Goal: Task Accomplishment & Management: Manage account settings

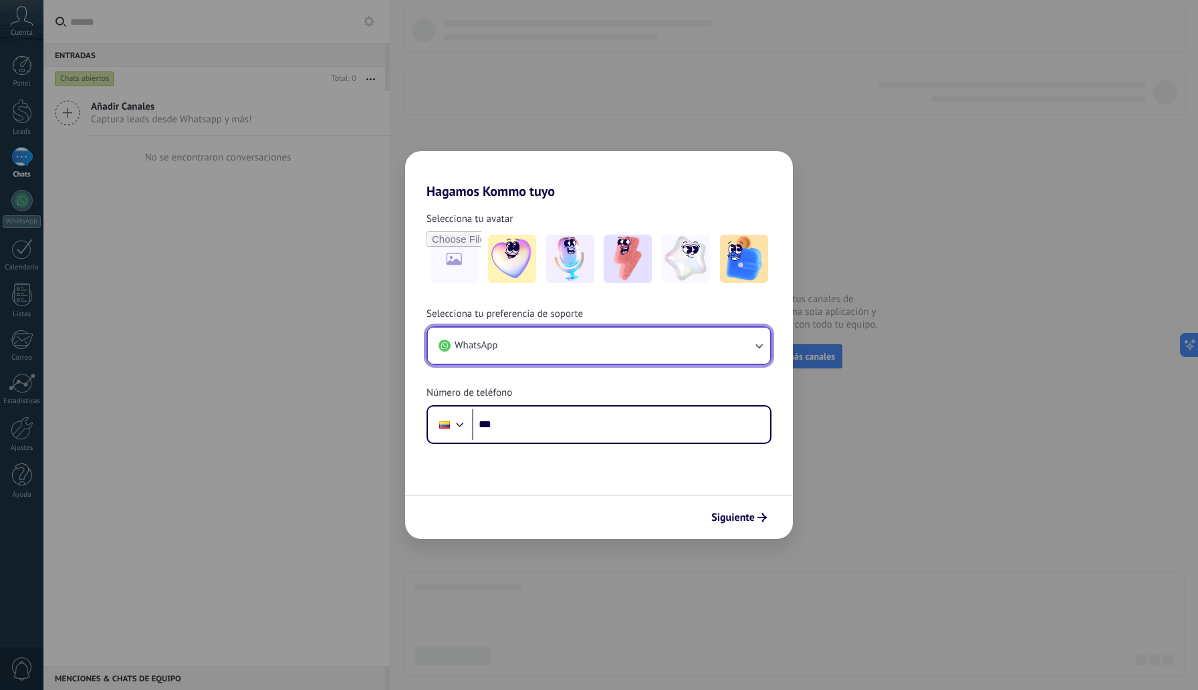
click at [698, 355] on button "WhatsApp" at bounding box center [599, 346] width 342 height 36
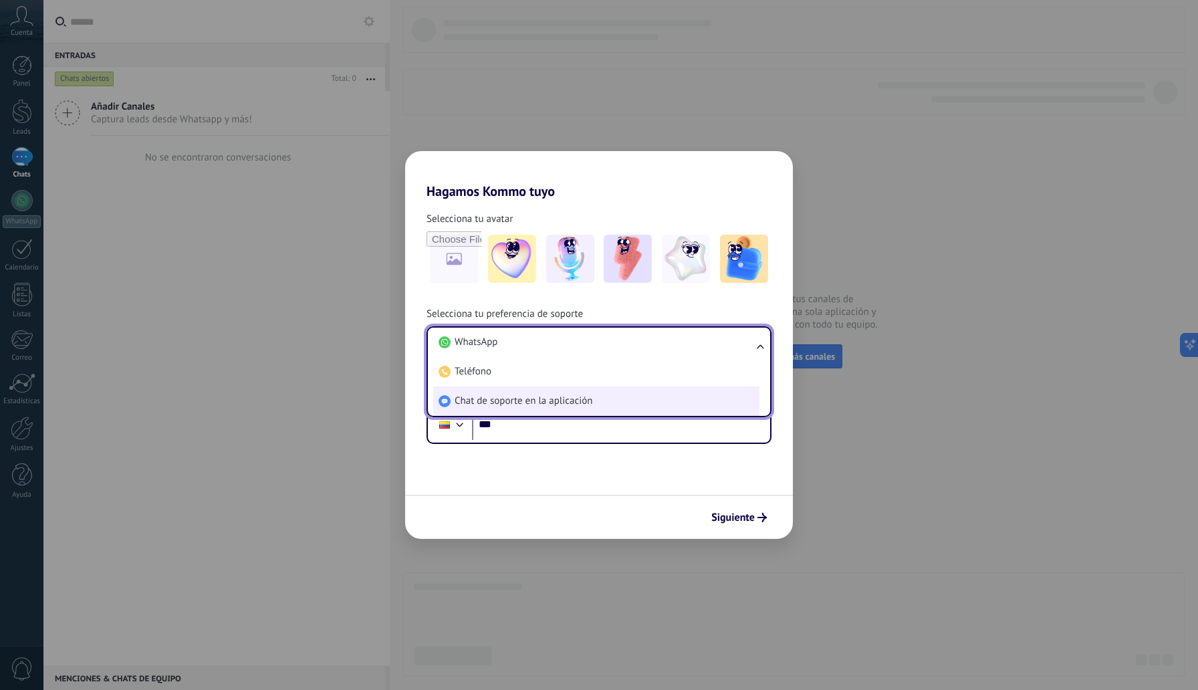
click at [553, 397] on span "Chat de soporte en la aplicación" at bounding box center [524, 401] width 138 height 13
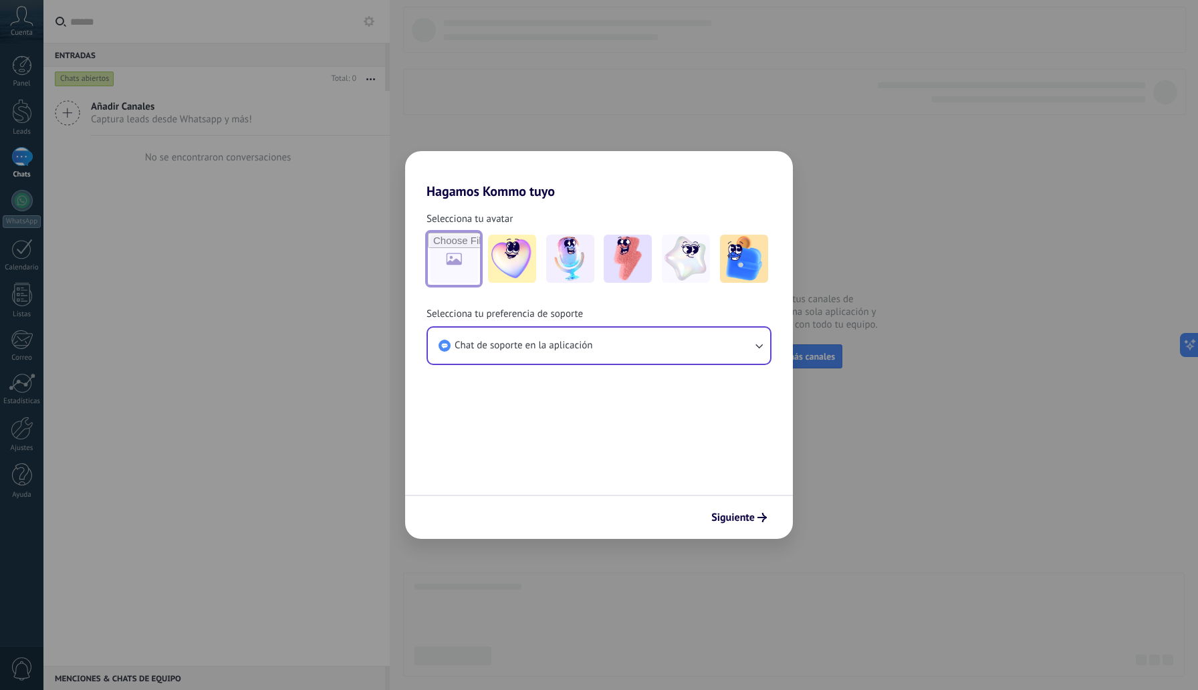
click at [454, 253] on input "file" at bounding box center [454, 259] width 52 height 52
type input "**********"
click at [457, 255] on input "file" at bounding box center [454, 259] width 52 height 52
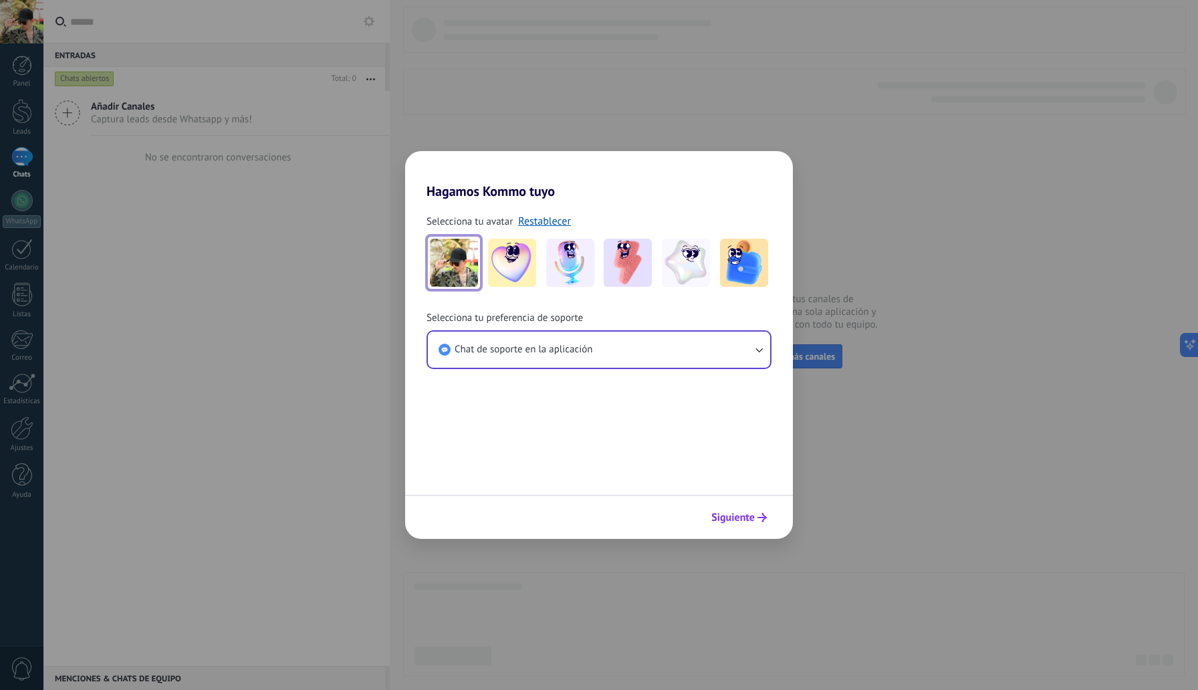
click at [741, 513] on span "Siguiente" at bounding box center [732, 517] width 43 height 9
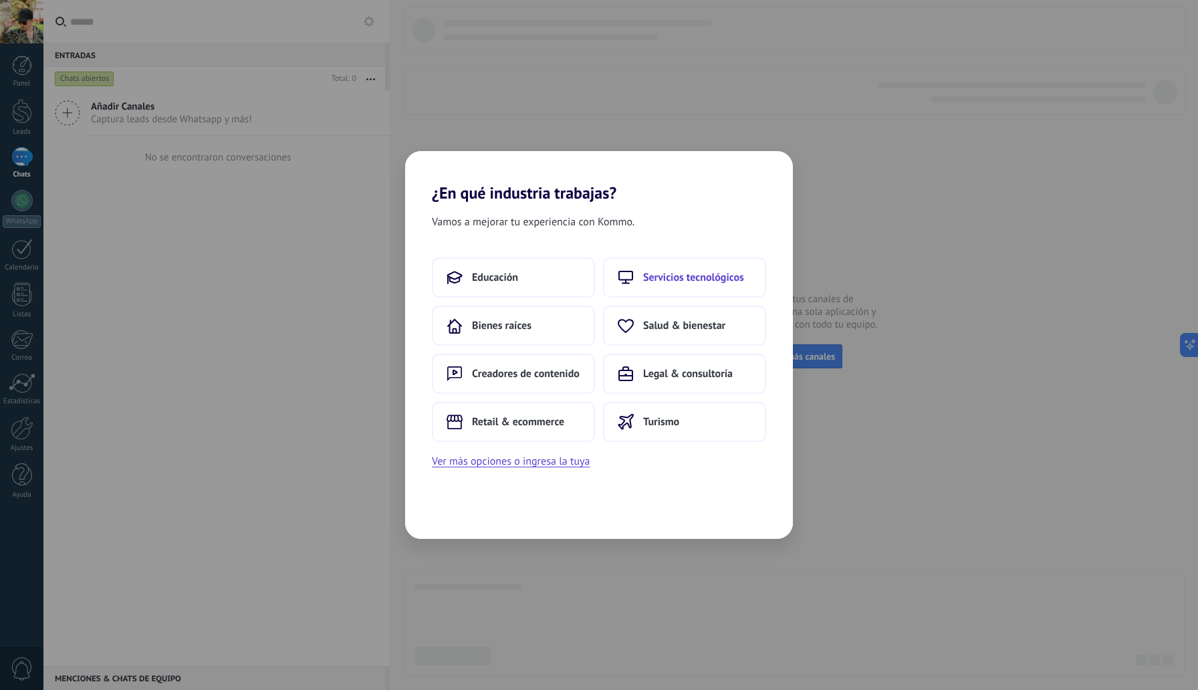
click at [675, 268] on button "Servicios tecnológicos" at bounding box center [684, 277] width 163 height 40
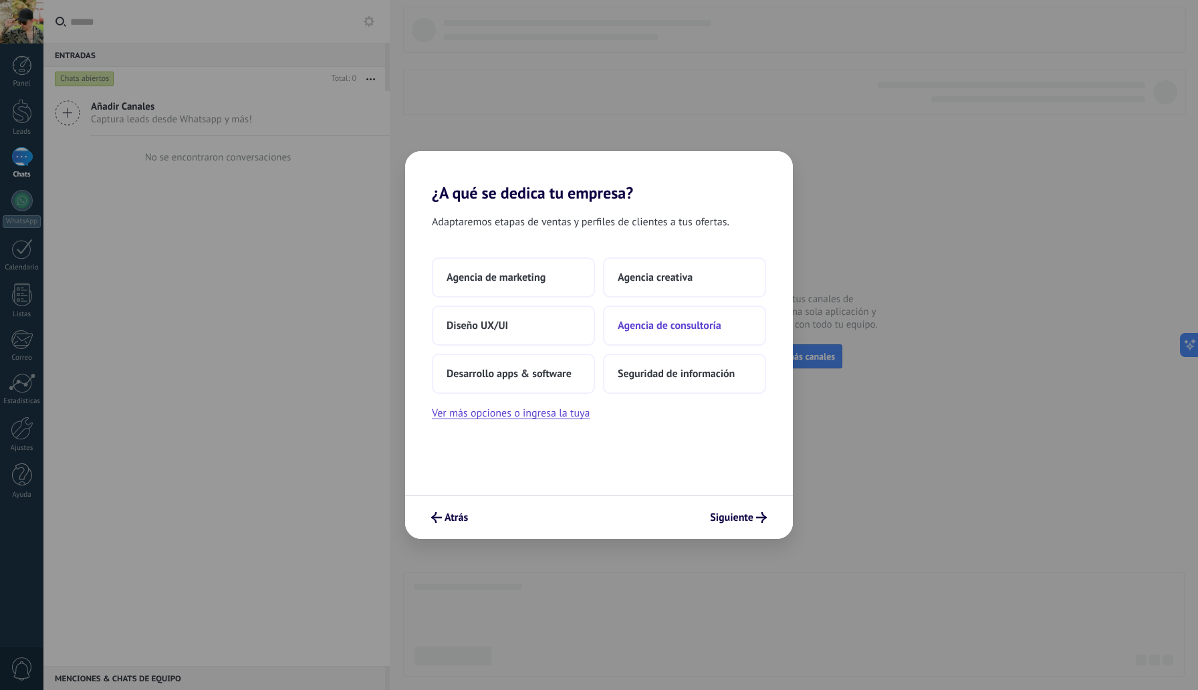
click at [639, 317] on button "Agencia de consultoría" at bounding box center [684, 326] width 163 height 40
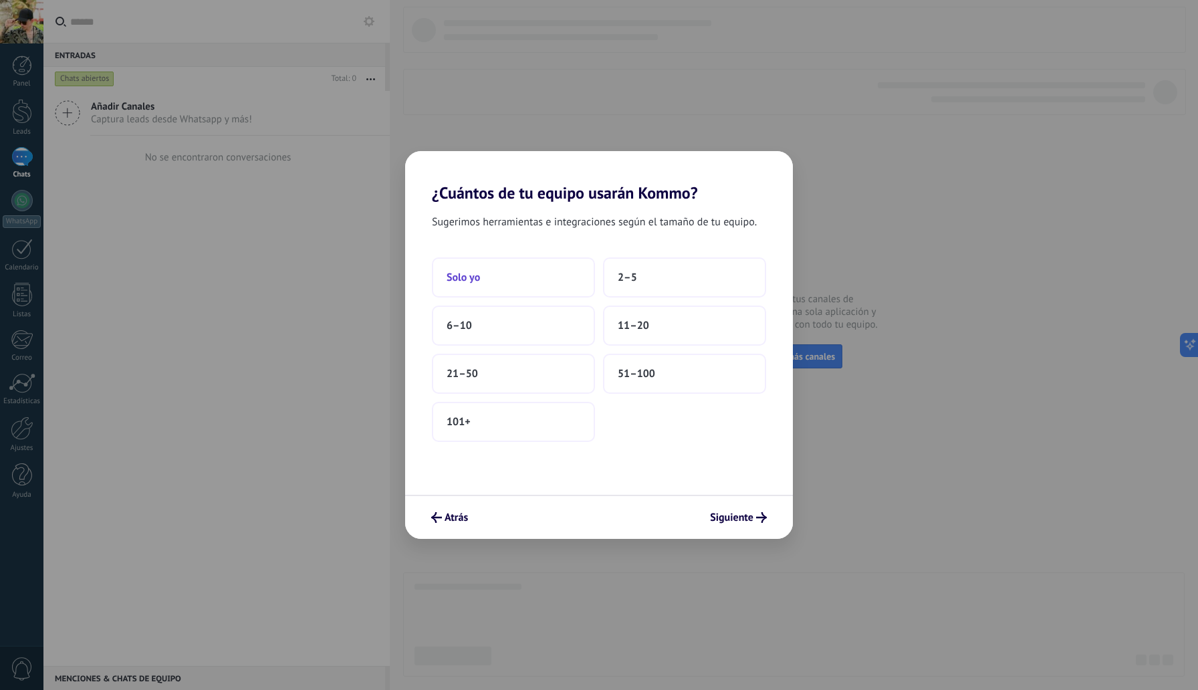
click at [534, 278] on button "Solo yo" at bounding box center [513, 277] width 163 height 40
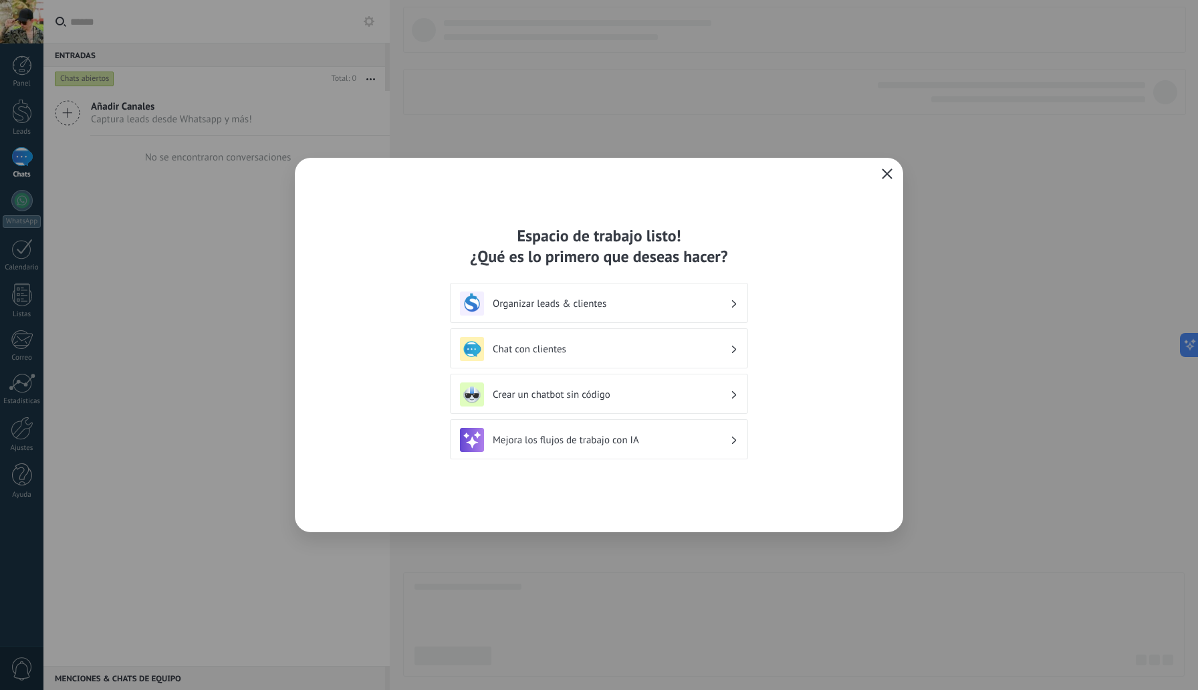
click at [665, 386] on div "Crear un chatbot sin código" at bounding box center [599, 394] width 278 height 24
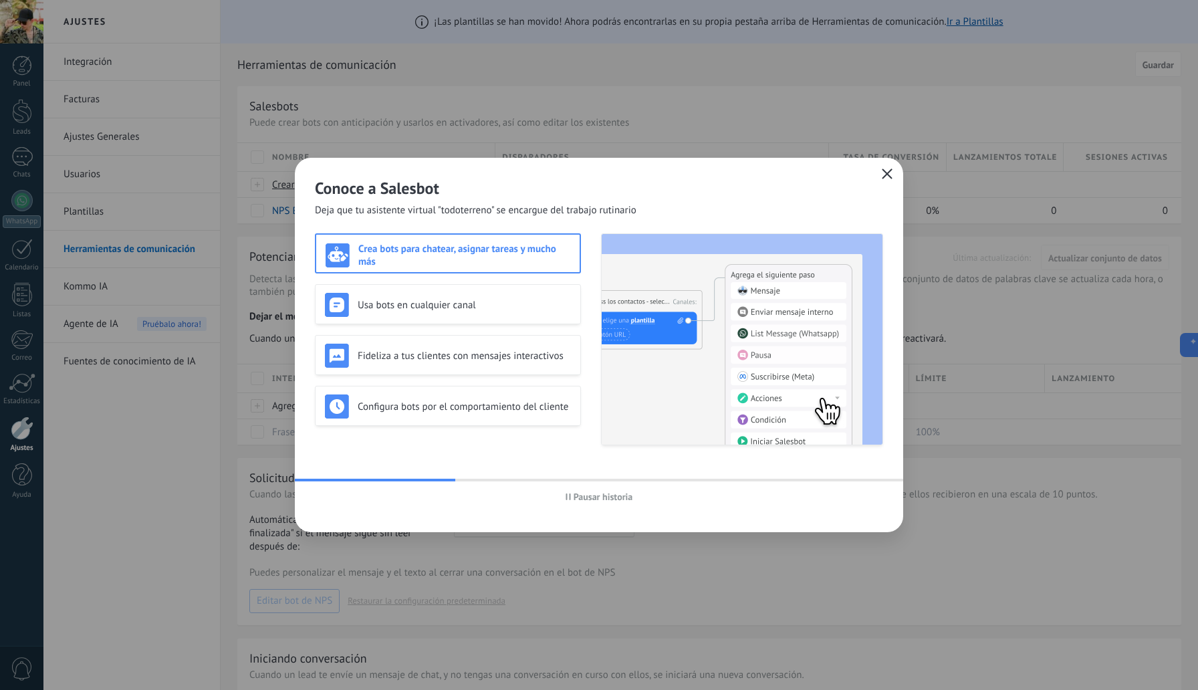
click at [568, 494] on icon "button" at bounding box center [568, 496] width 5 height 7
click at [888, 175] on use "button" at bounding box center [888, 174] width 10 height 10
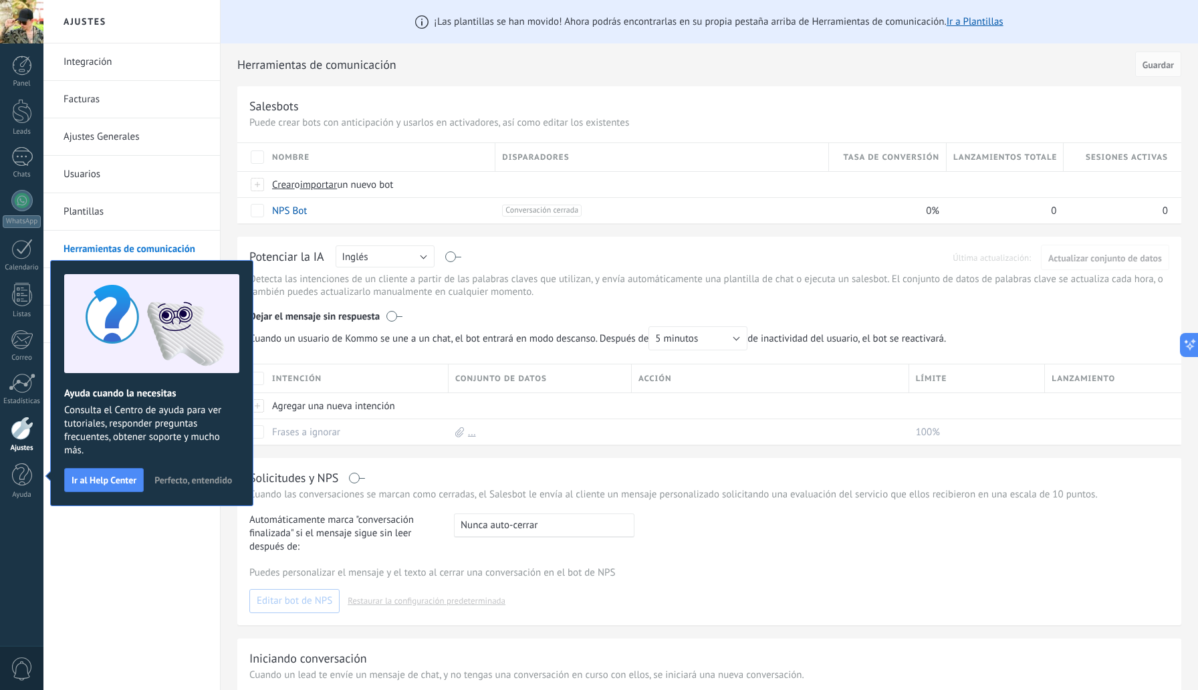
click at [195, 479] on span "Perfecto, entendido" at bounding box center [193, 479] width 78 height 9
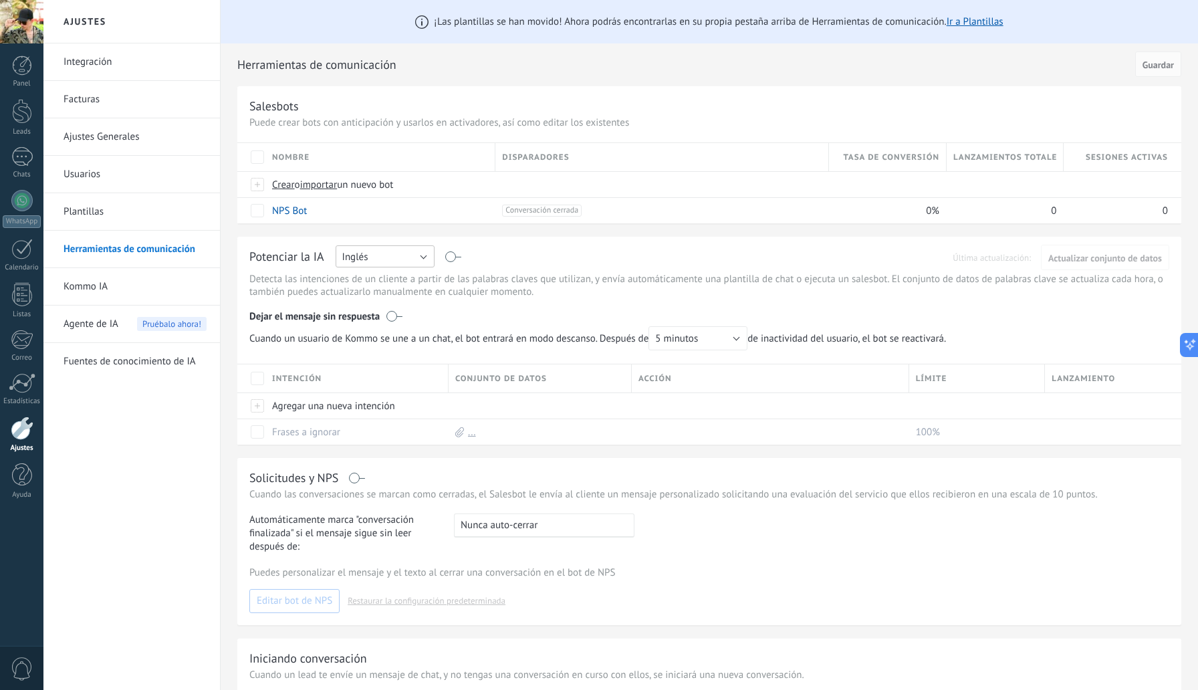
click at [424, 253] on button "Inglés" at bounding box center [385, 256] width 99 height 22
click at [384, 306] on span "Español" at bounding box center [379, 303] width 102 height 13
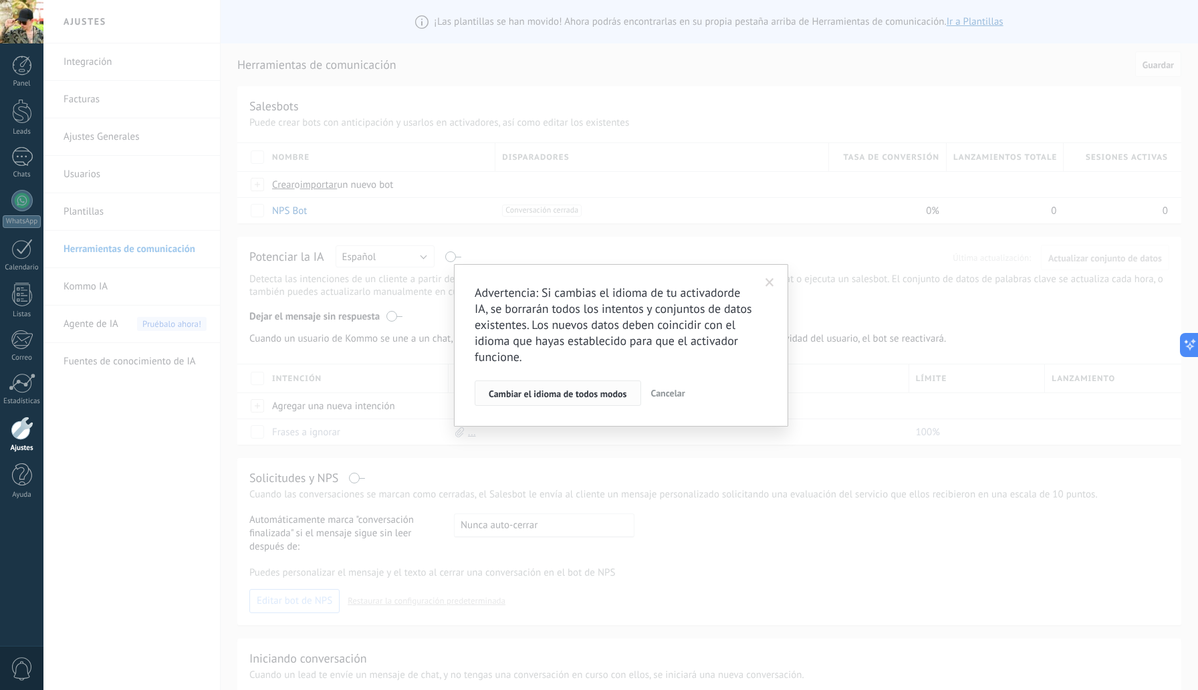
click at [579, 393] on span "Cambiar el idioma de todos modos" at bounding box center [558, 393] width 138 height 9
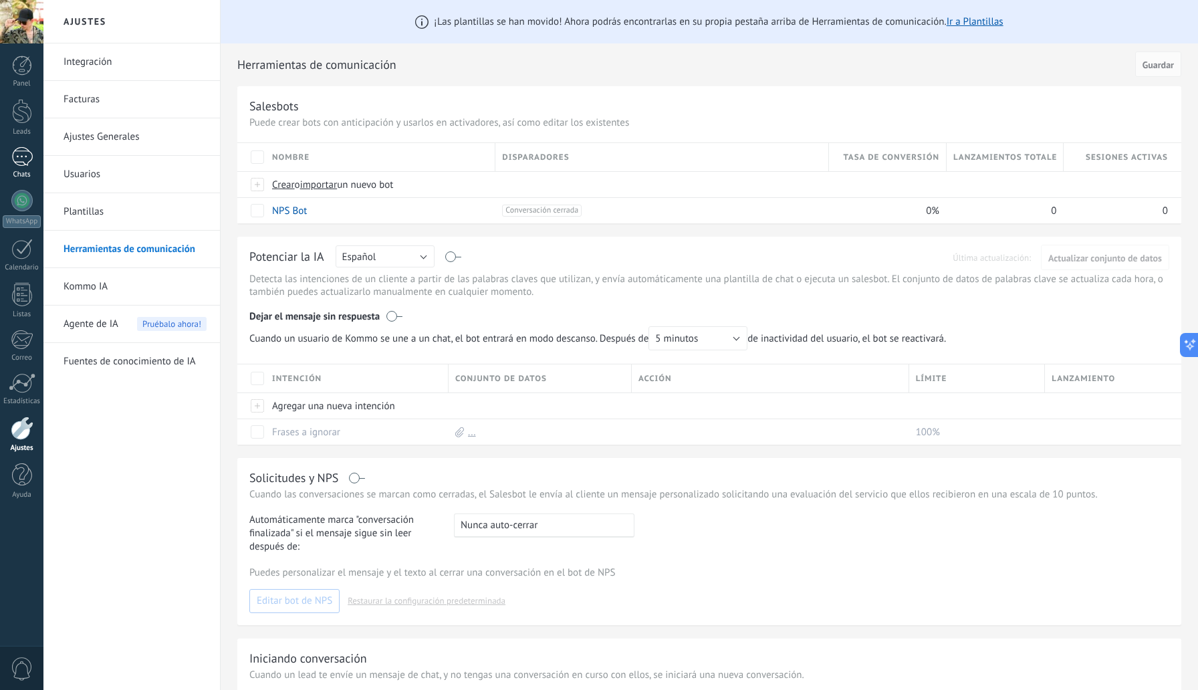
click at [26, 158] on div at bounding box center [21, 156] width 21 height 19
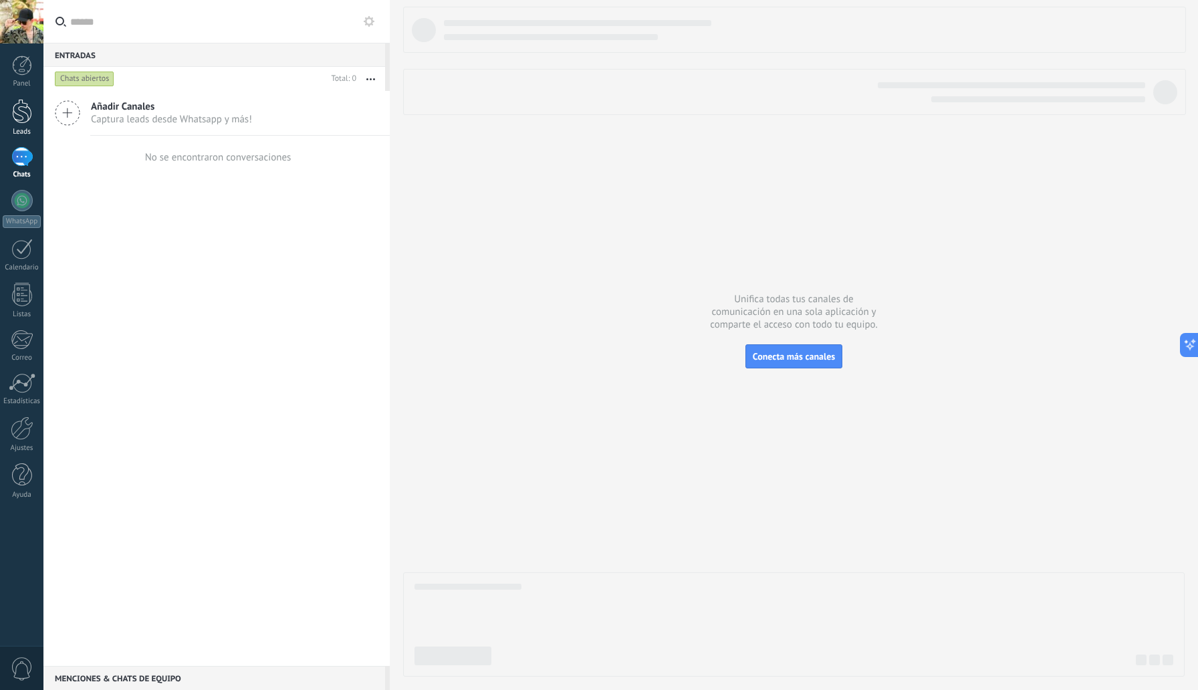
click at [23, 112] on div at bounding box center [22, 111] width 20 height 25
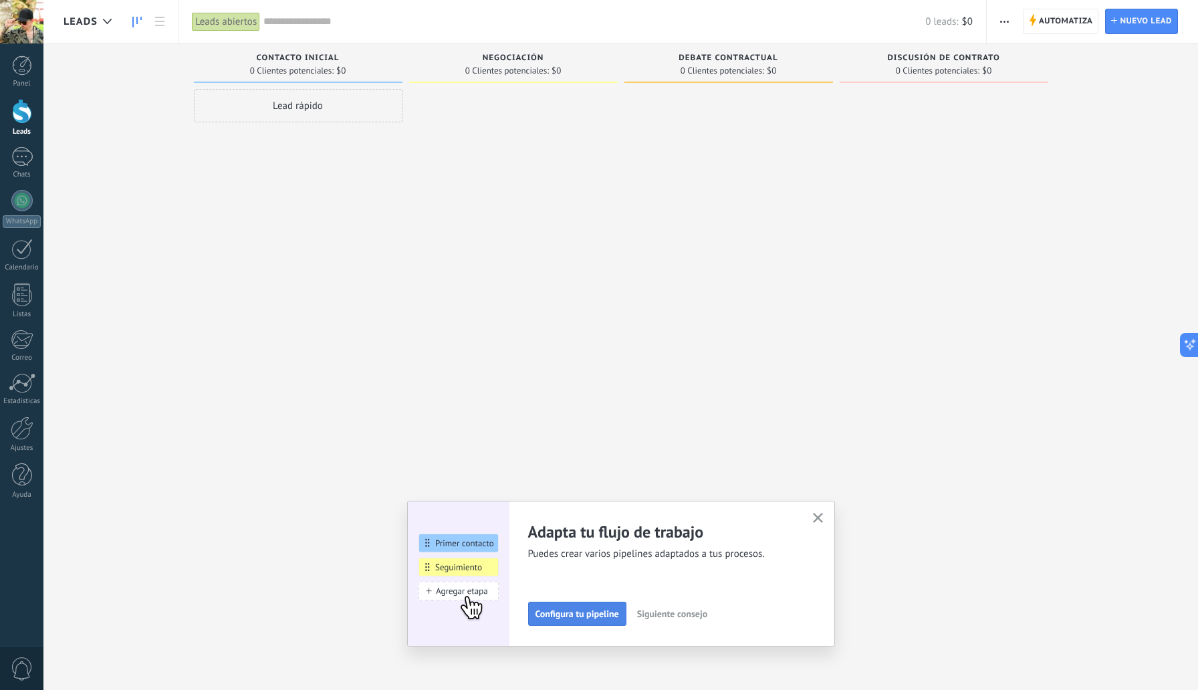
click at [594, 611] on span "Configura tu pipeline" at bounding box center [578, 613] width 84 height 9
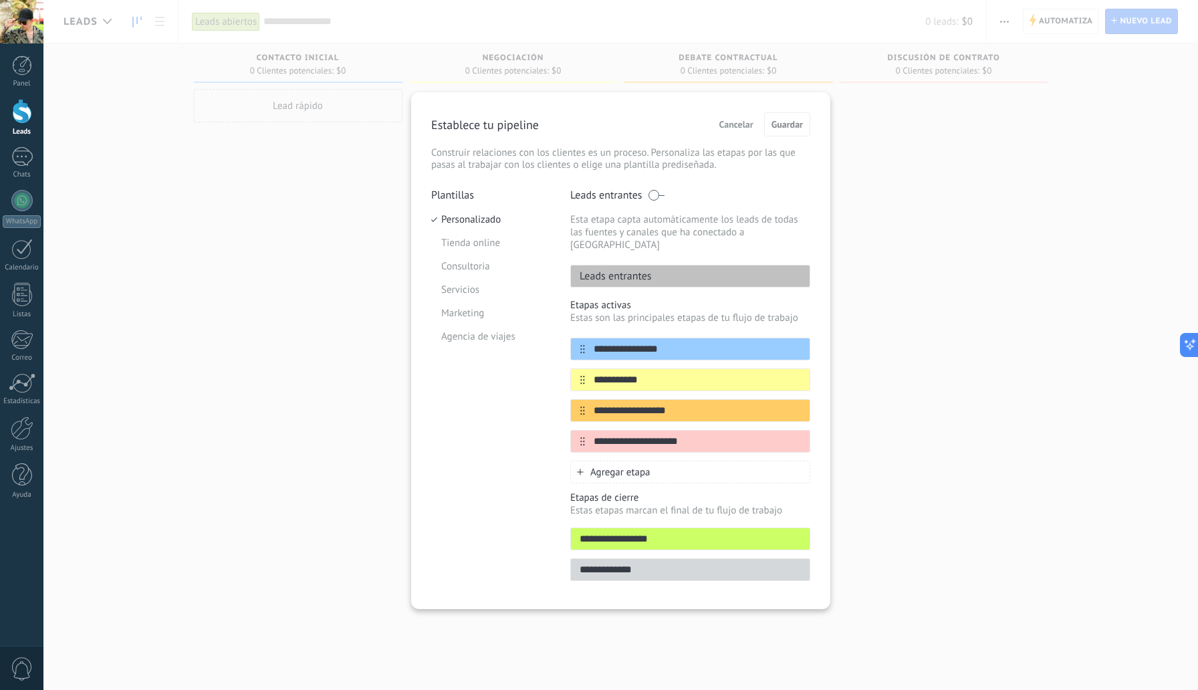
click at [657, 197] on span at bounding box center [656, 195] width 17 height 11
click at [336, 237] on div "**********" at bounding box center [620, 345] width 1155 height 690
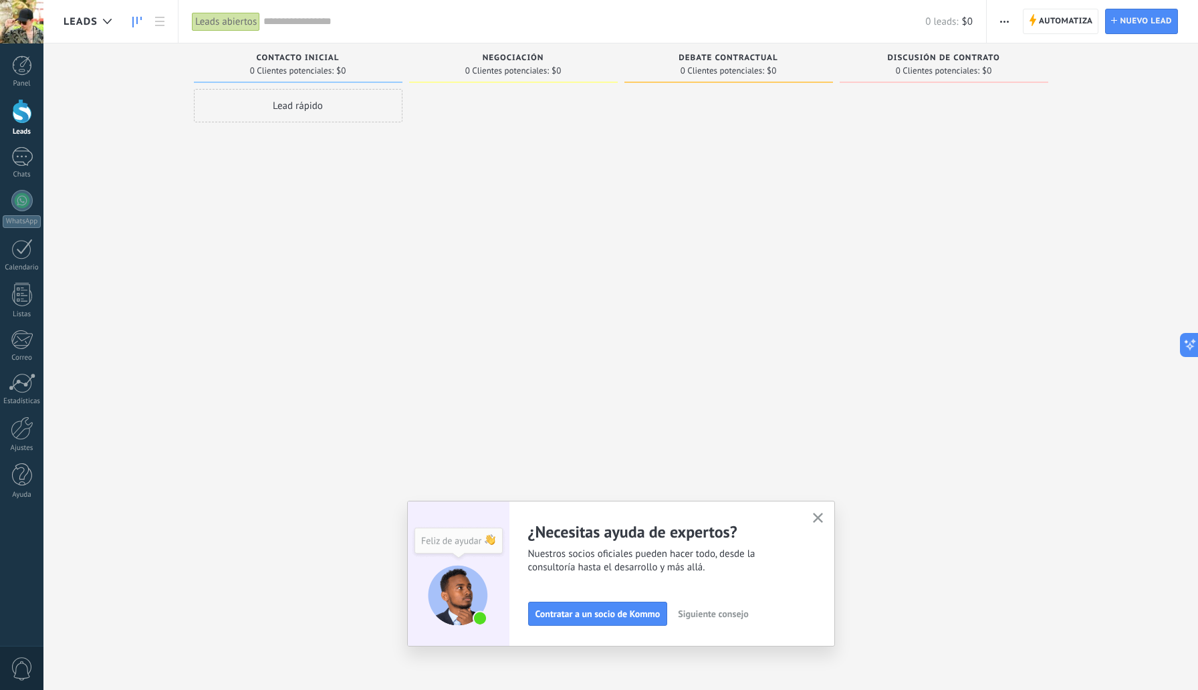
click at [336, 237] on div "Lead rápido" at bounding box center [298, 347] width 209 height 516
click at [21, 203] on div at bounding box center [21, 200] width 21 height 21
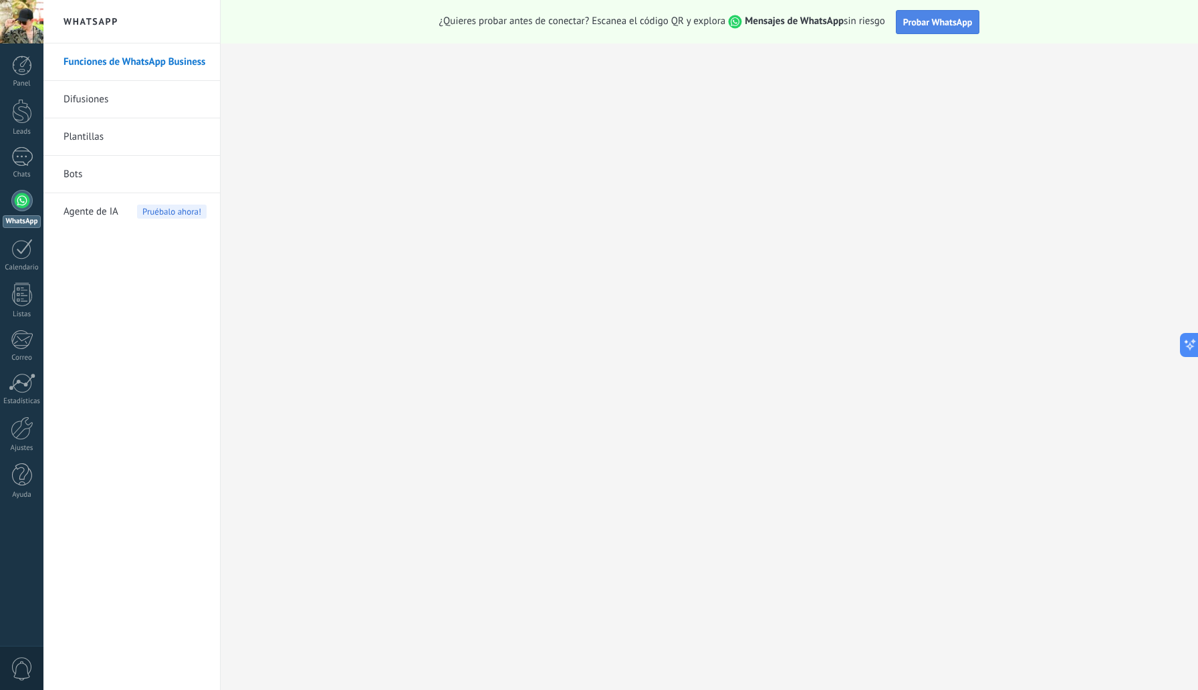
click at [944, 19] on span "Probar WhatsApp" at bounding box center [938, 22] width 70 height 12
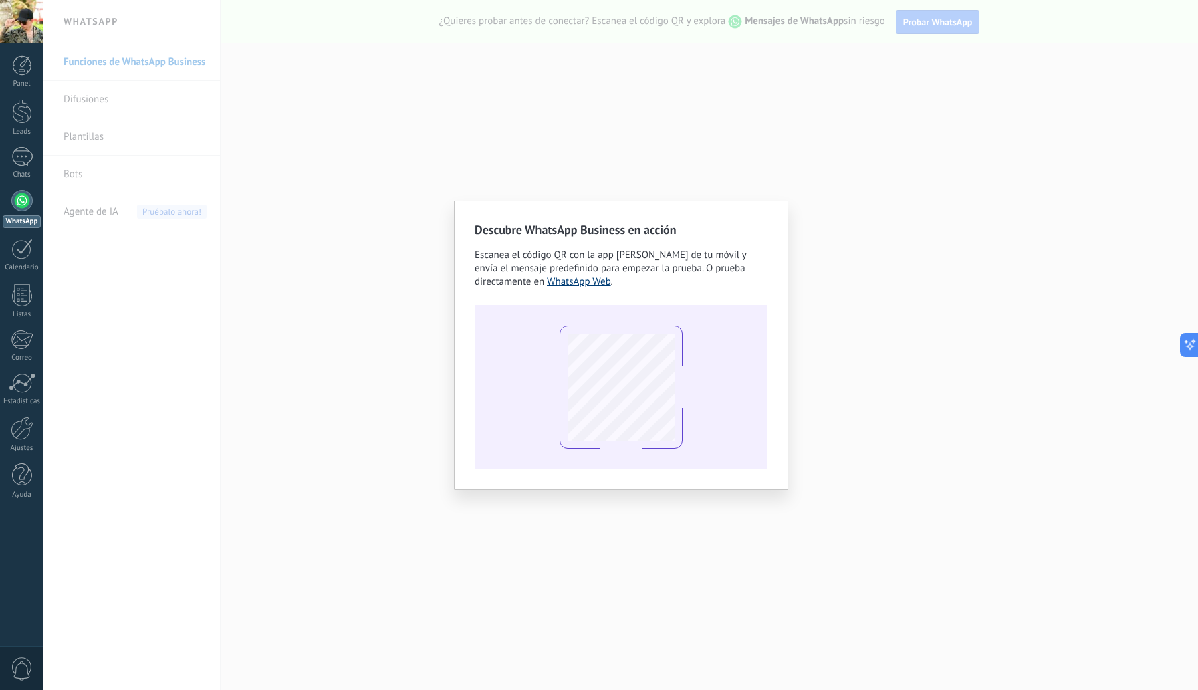
click at [578, 285] on link "WhatsApp Web" at bounding box center [579, 282] width 64 height 13
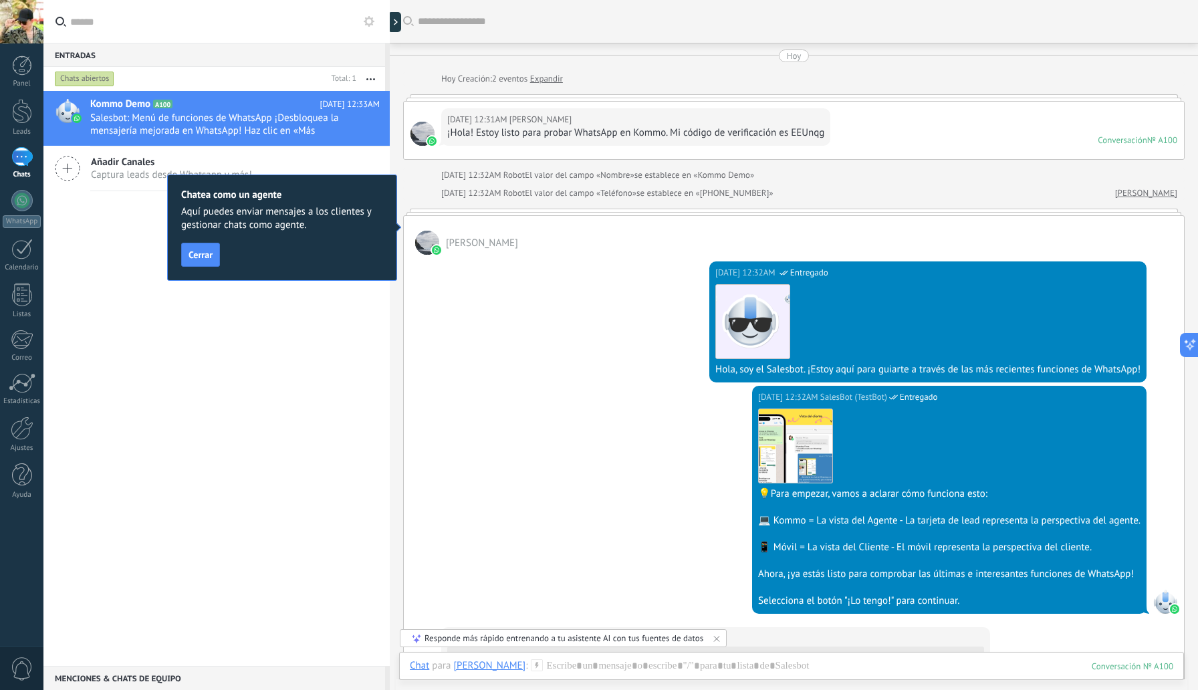
scroll to position [20, 0]
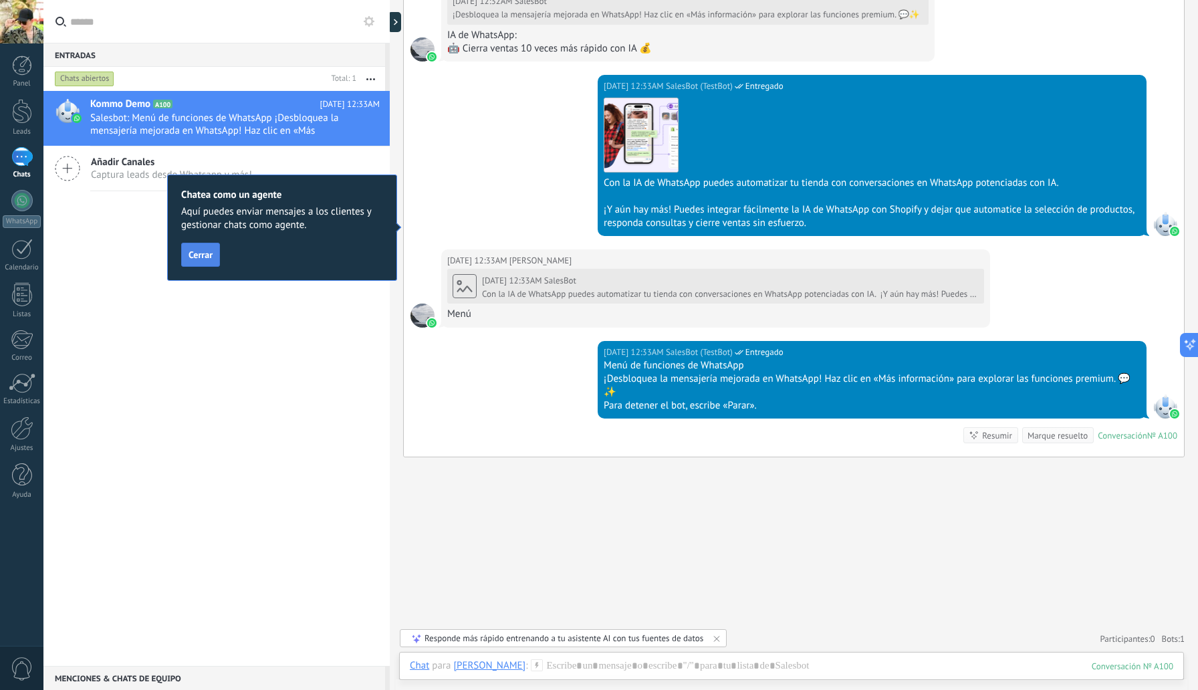
click at [206, 259] on span "Cerrar" at bounding box center [201, 254] width 24 height 9
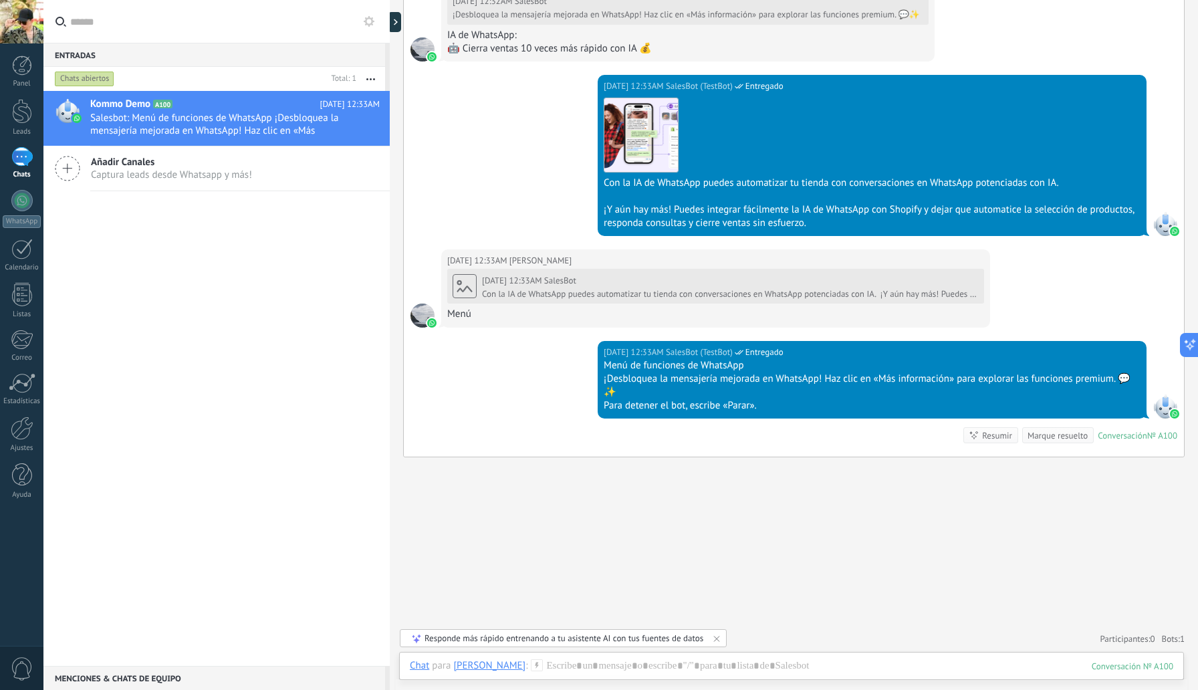
click at [68, 164] on icon at bounding box center [67, 168] width 25 height 25
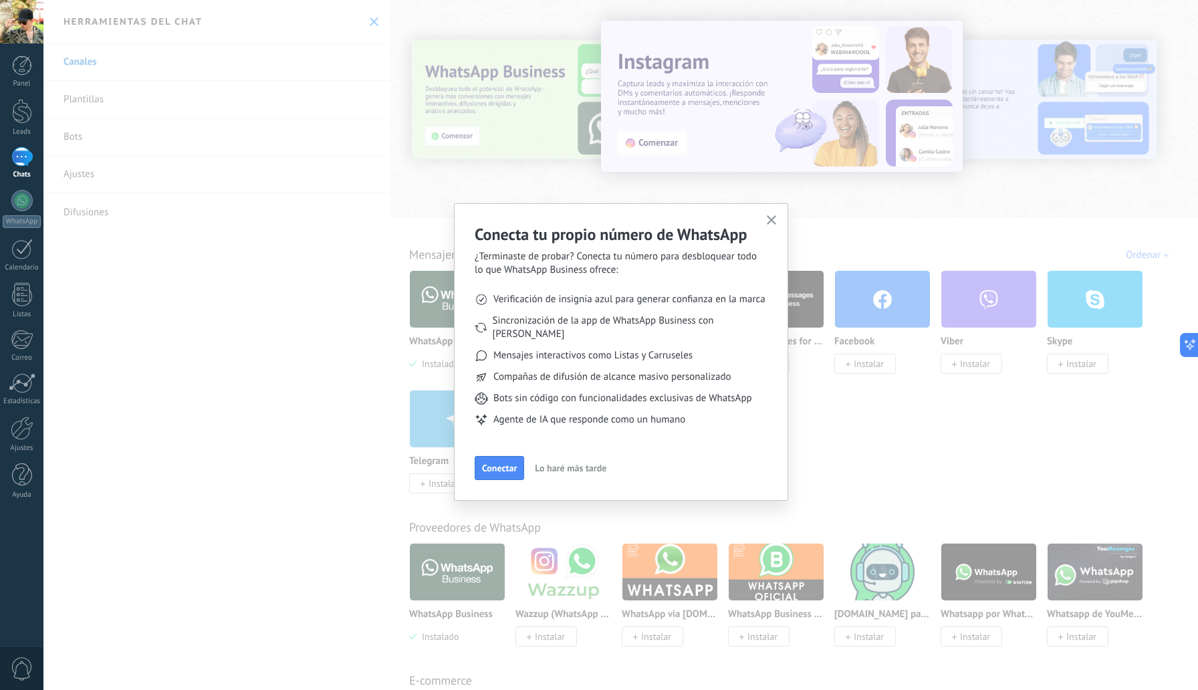
click at [774, 213] on button "button" at bounding box center [772, 221] width 17 height 18
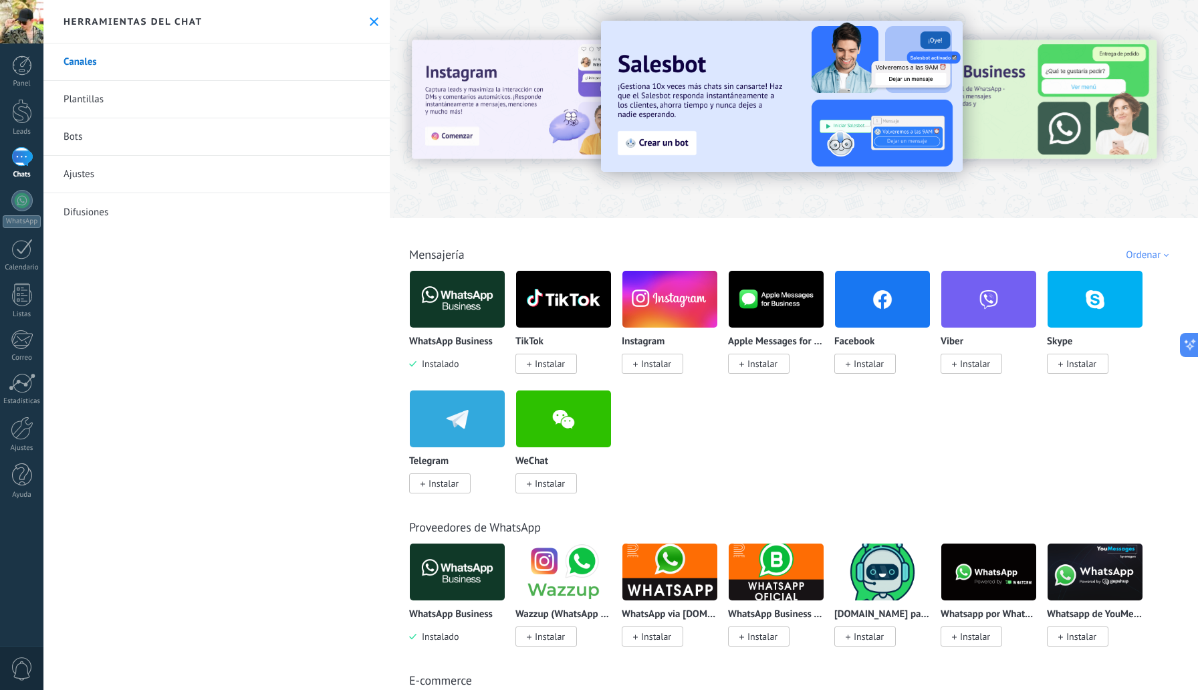
click at [370, 24] on icon at bounding box center [374, 21] width 9 height 9
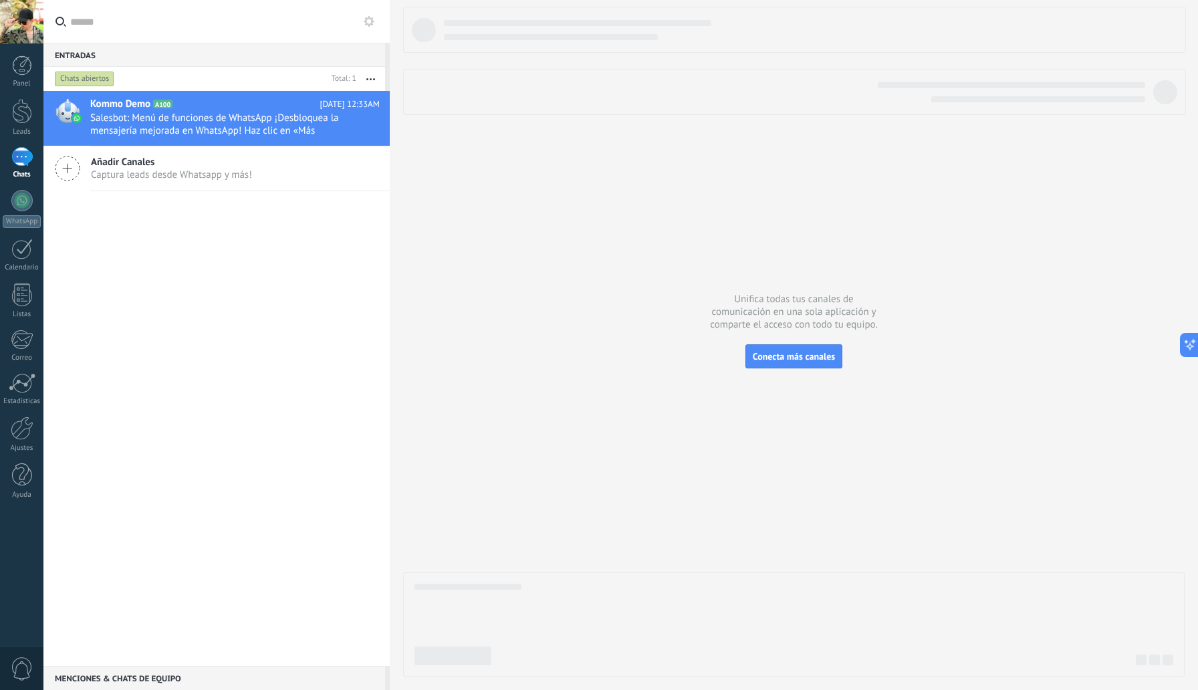
click at [26, 158] on div "1" at bounding box center [21, 156] width 21 height 19
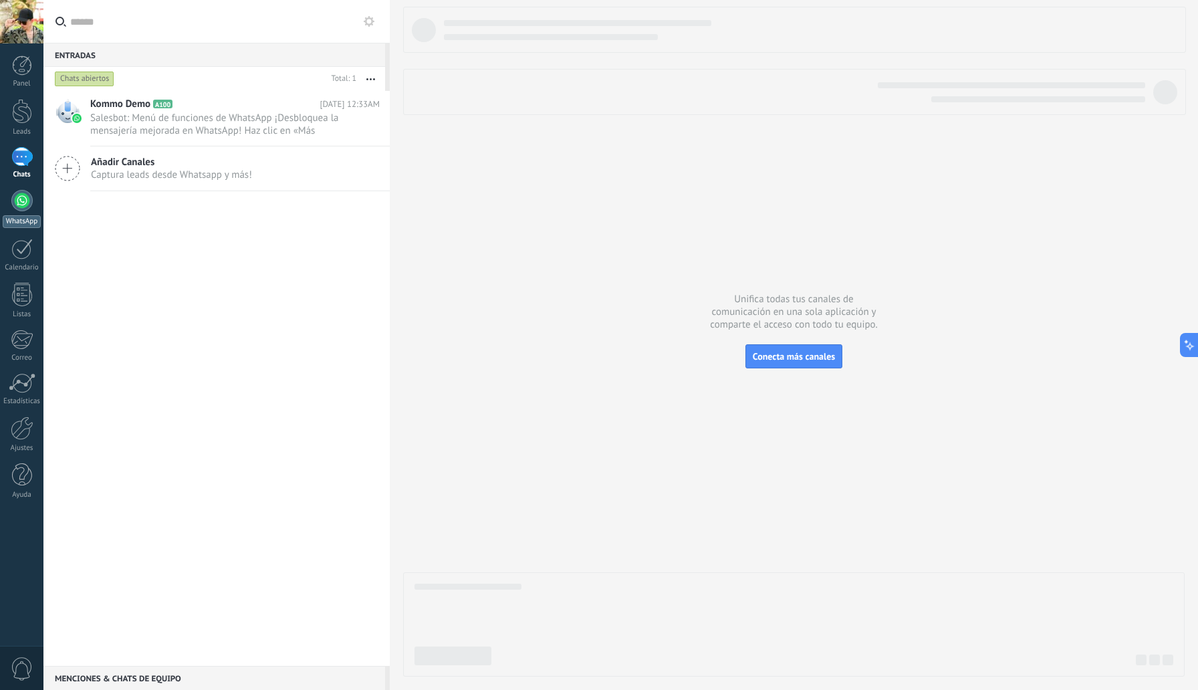
click at [26, 204] on div at bounding box center [21, 200] width 21 height 21
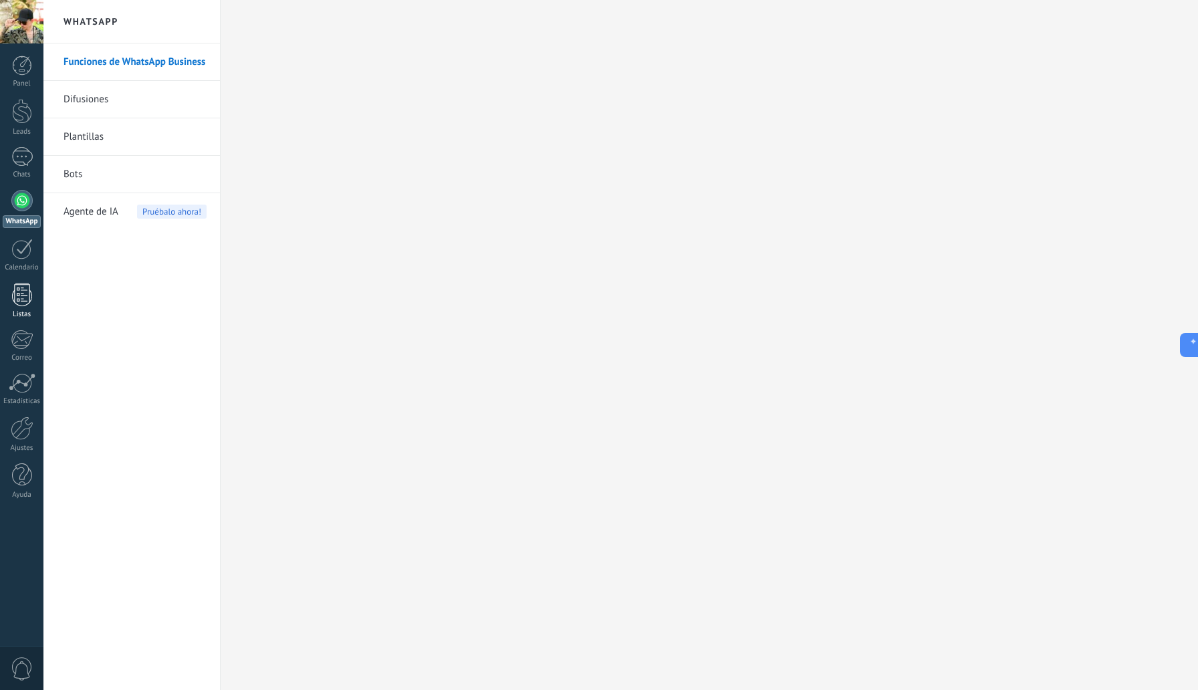
click at [22, 291] on div at bounding box center [22, 294] width 20 height 23
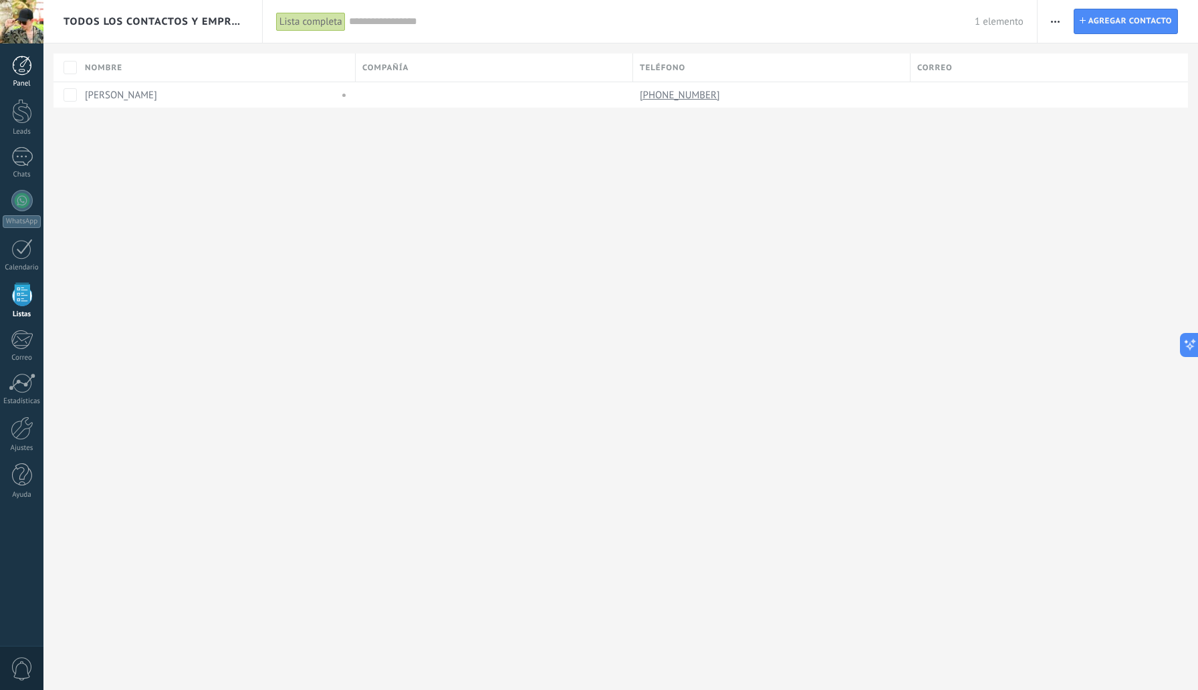
click at [23, 74] on div at bounding box center [22, 66] width 20 height 20
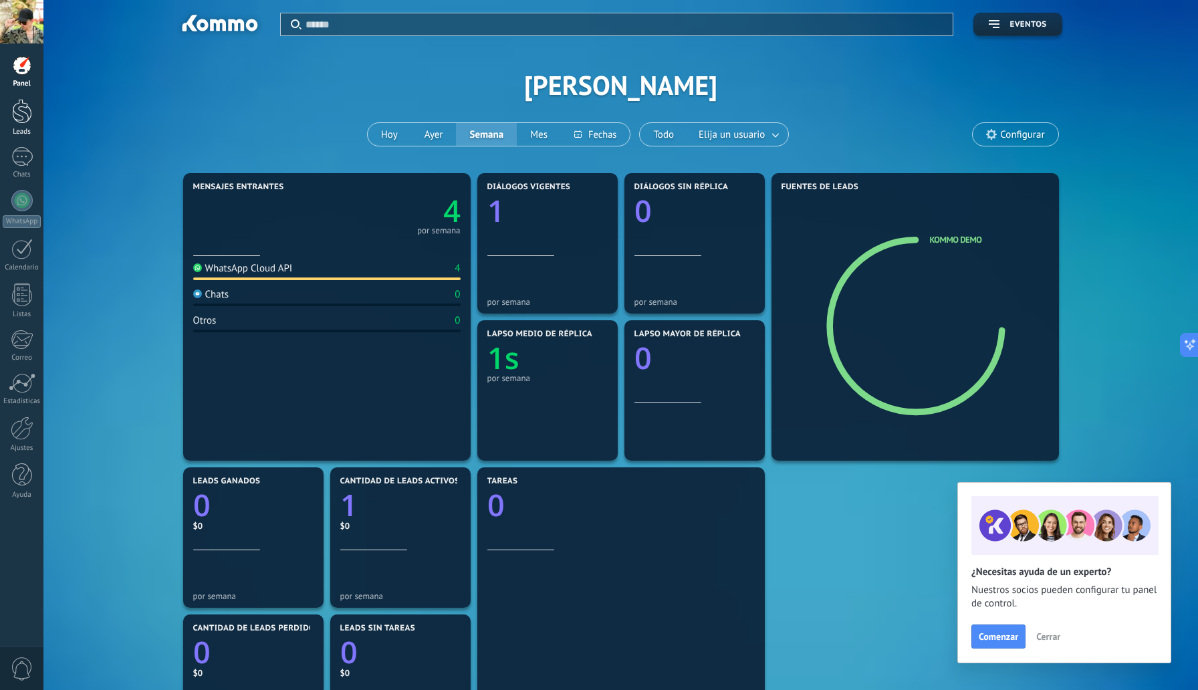
click at [23, 111] on div at bounding box center [22, 111] width 20 height 25
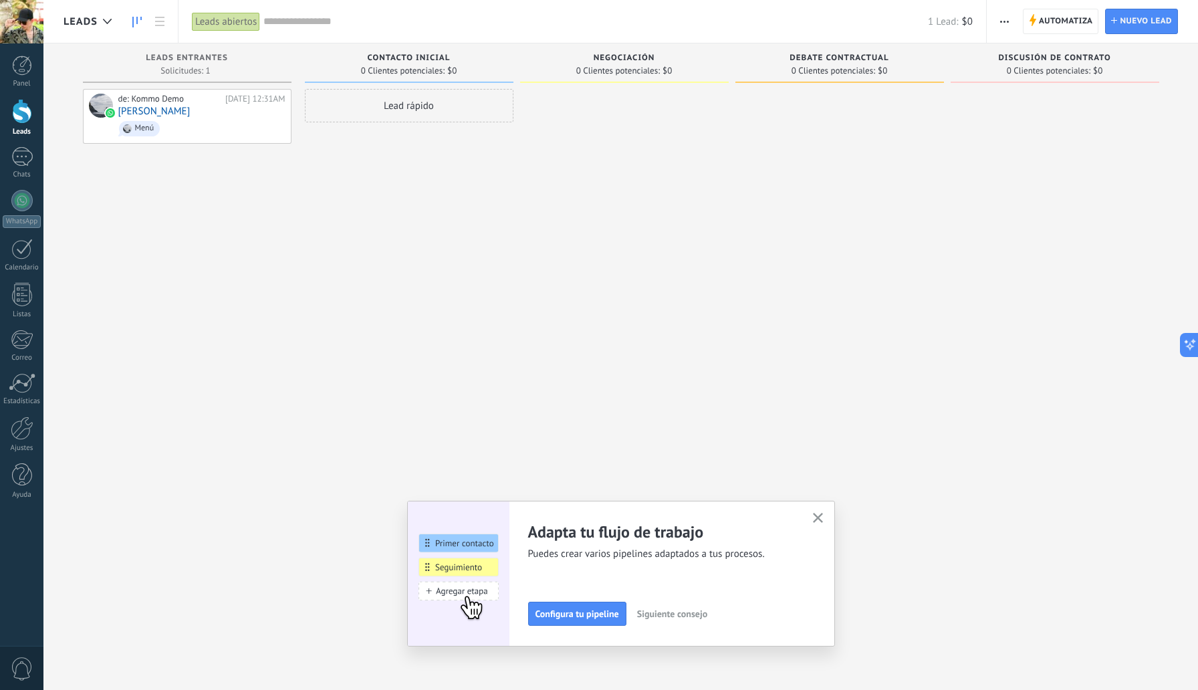
click at [820, 518] on icon "button" at bounding box center [818, 518] width 10 height 10
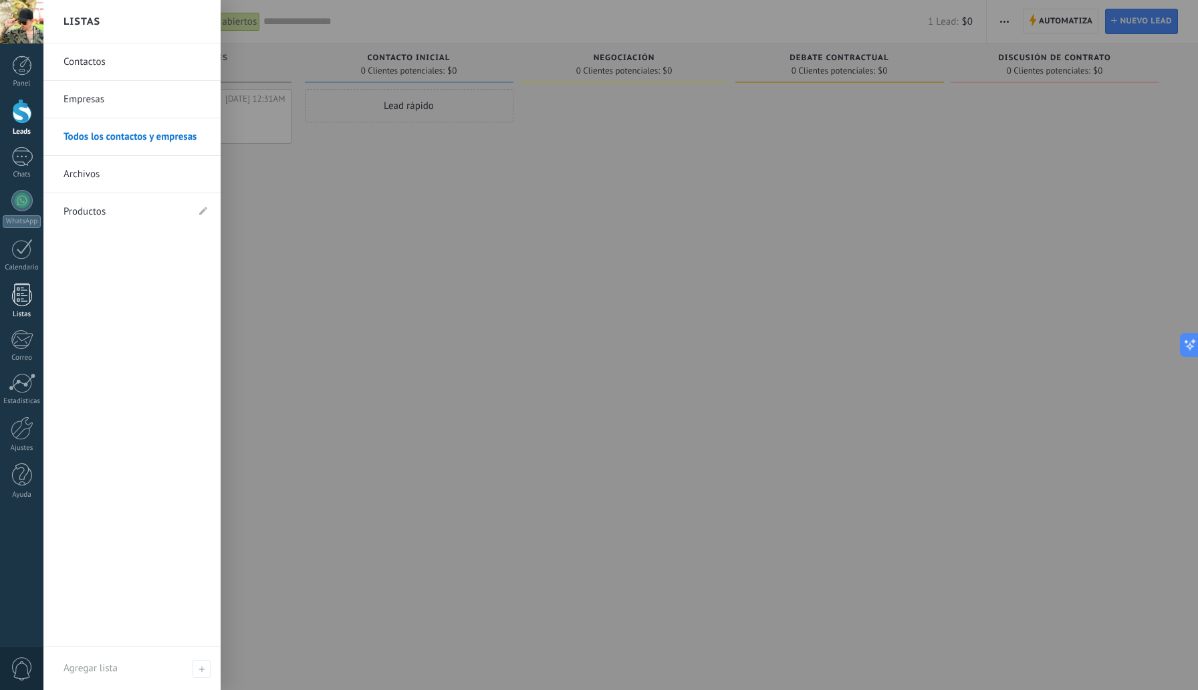
click at [25, 297] on div at bounding box center [22, 294] width 20 height 23
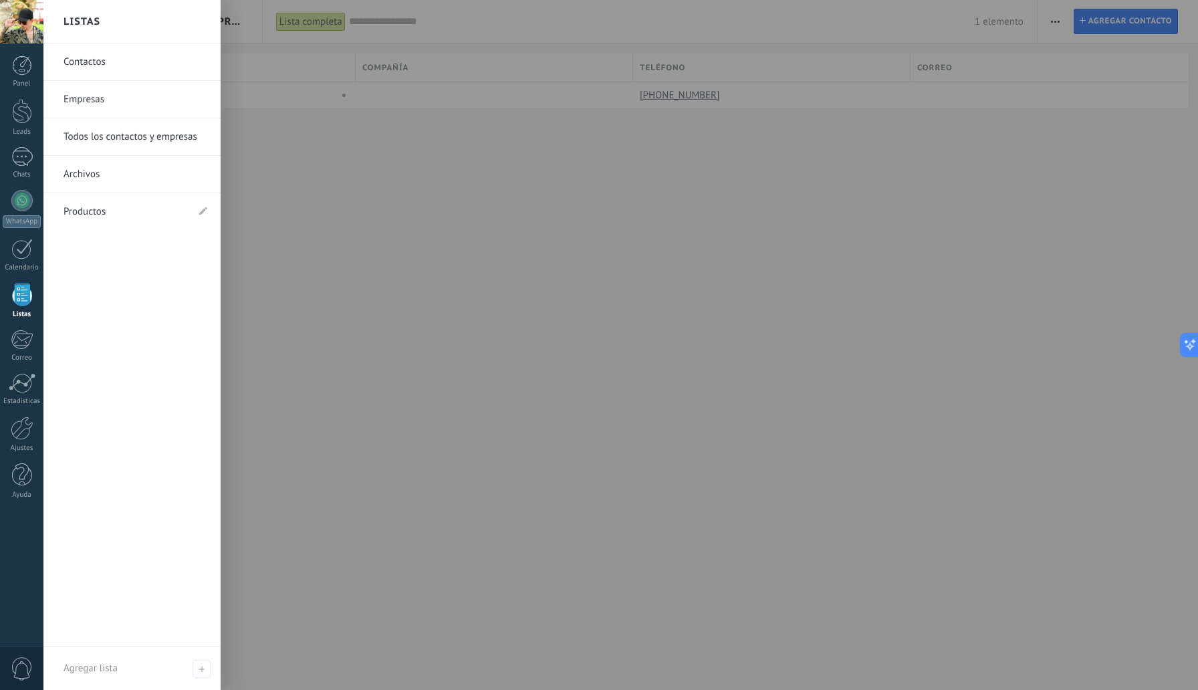
click at [98, 173] on link "Archivos" at bounding box center [136, 174] width 144 height 37
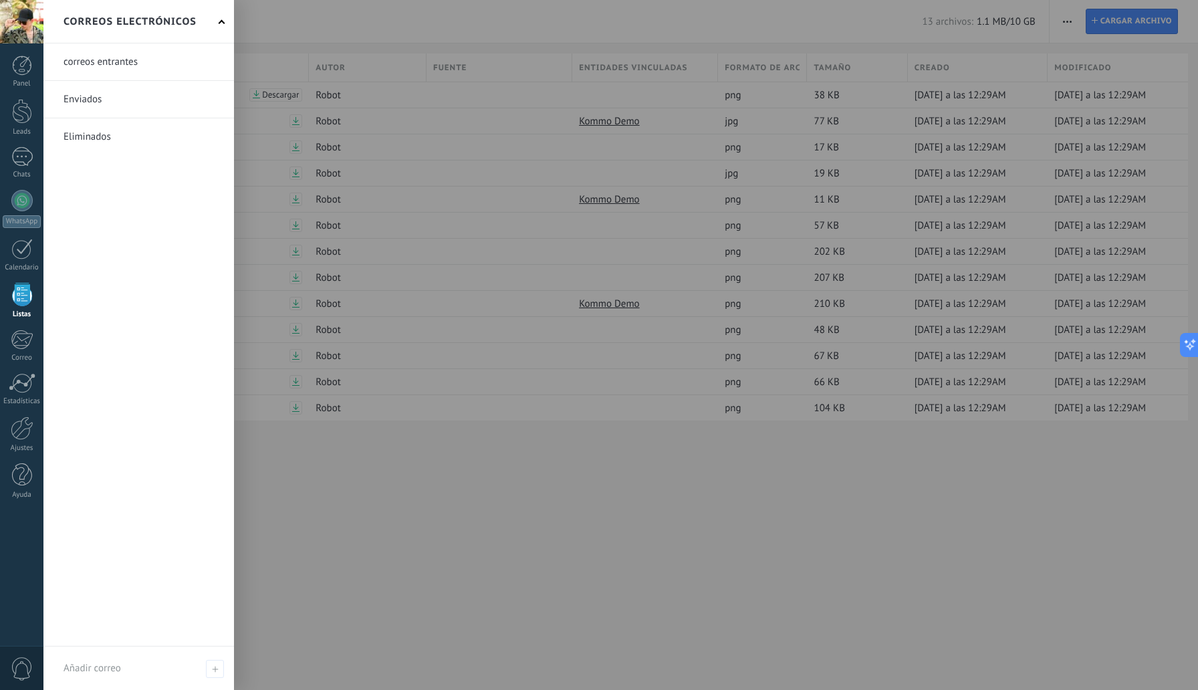
click at [22, 294] on div at bounding box center [22, 294] width 20 height 23
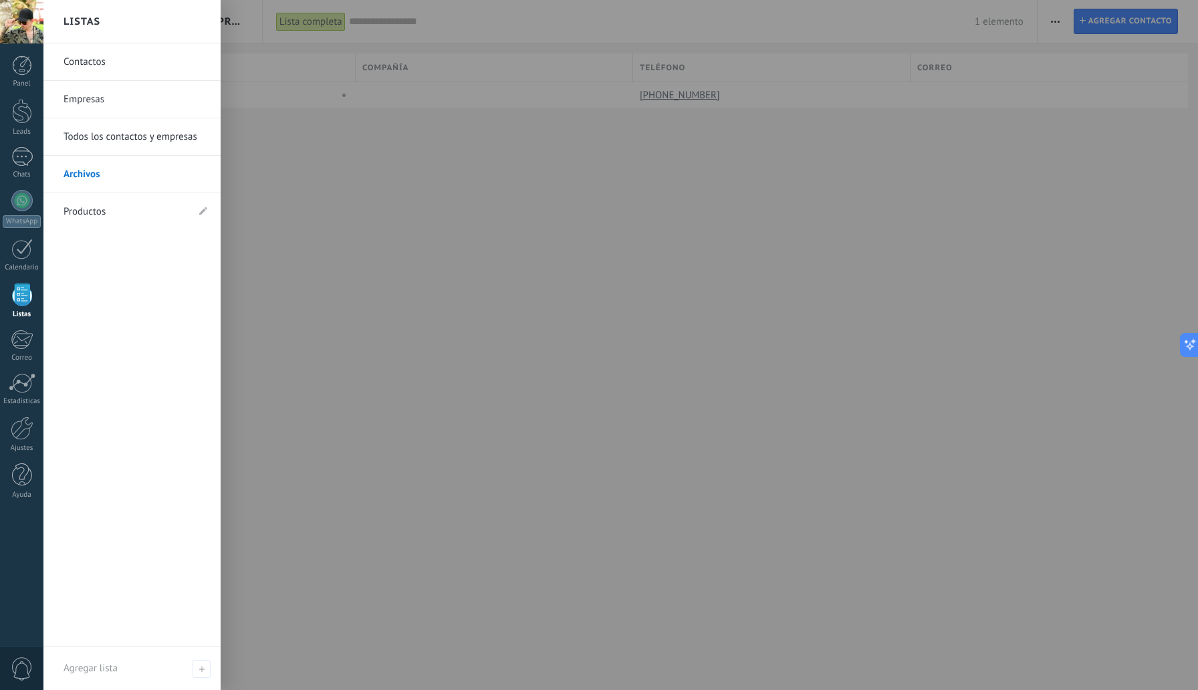
click at [100, 60] on link "Contactos" at bounding box center [136, 61] width 144 height 37
click at [105, 213] on link "Productos" at bounding box center [126, 211] width 124 height 37
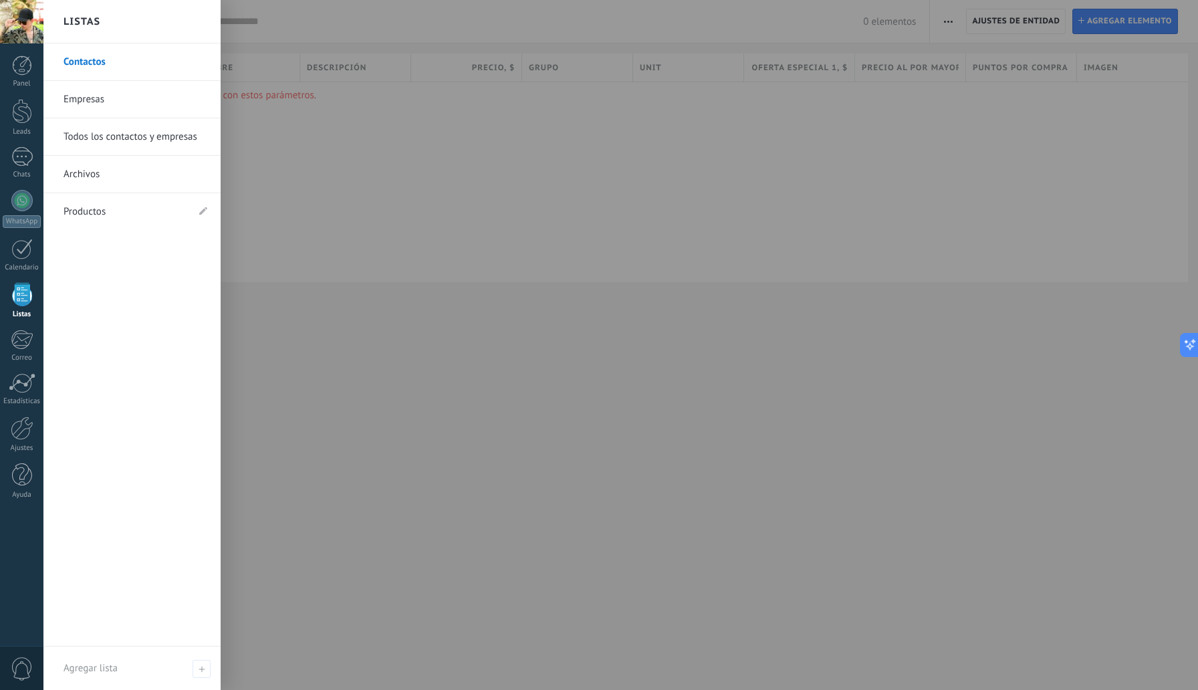
click at [103, 100] on link "Empresas" at bounding box center [136, 99] width 144 height 37
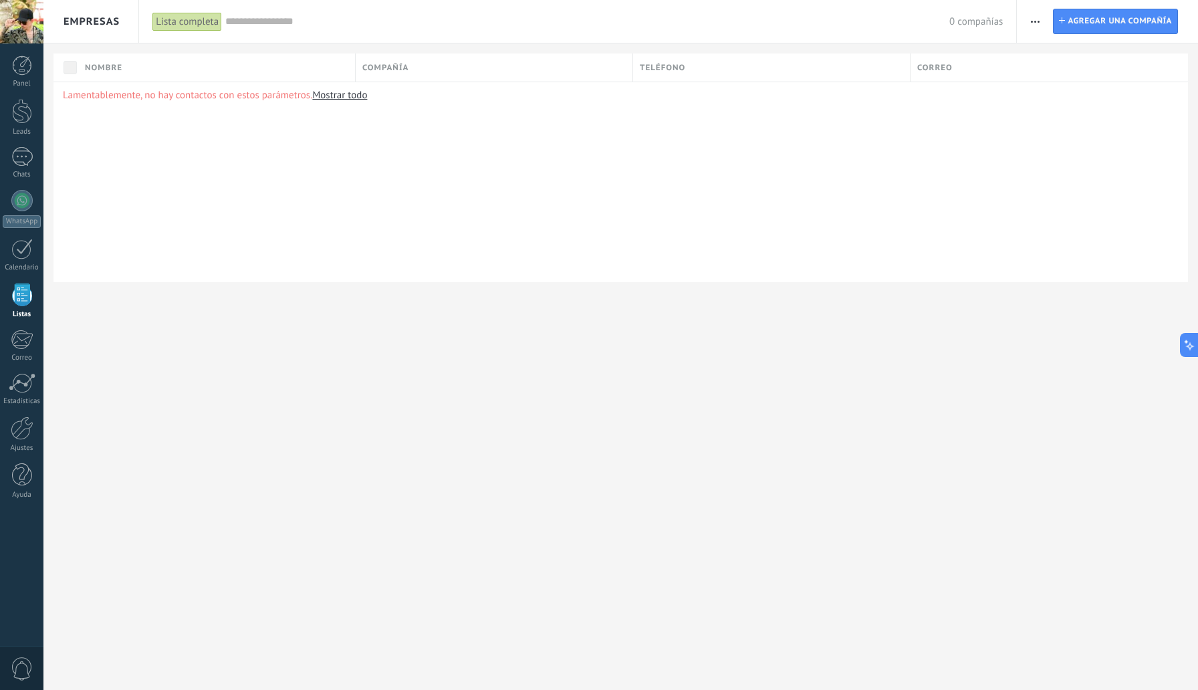
click at [23, 98] on div "Panel Leads 1 Chats WhatsApp Clientes" at bounding box center [21, 284] width 43 height 457
click at [25, 112] on div at bounding box center [22, 111] width 20 height 25
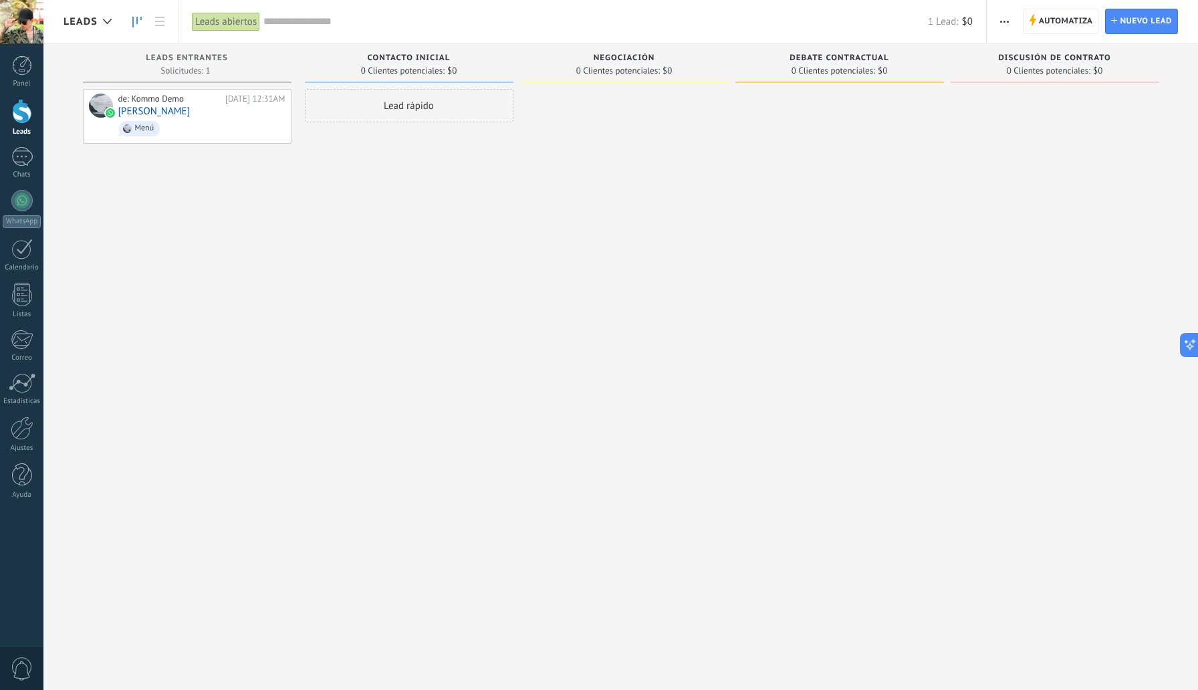
click at [1002, 24] on span "button" at bounding box center [1004, 21] width 9 height 25
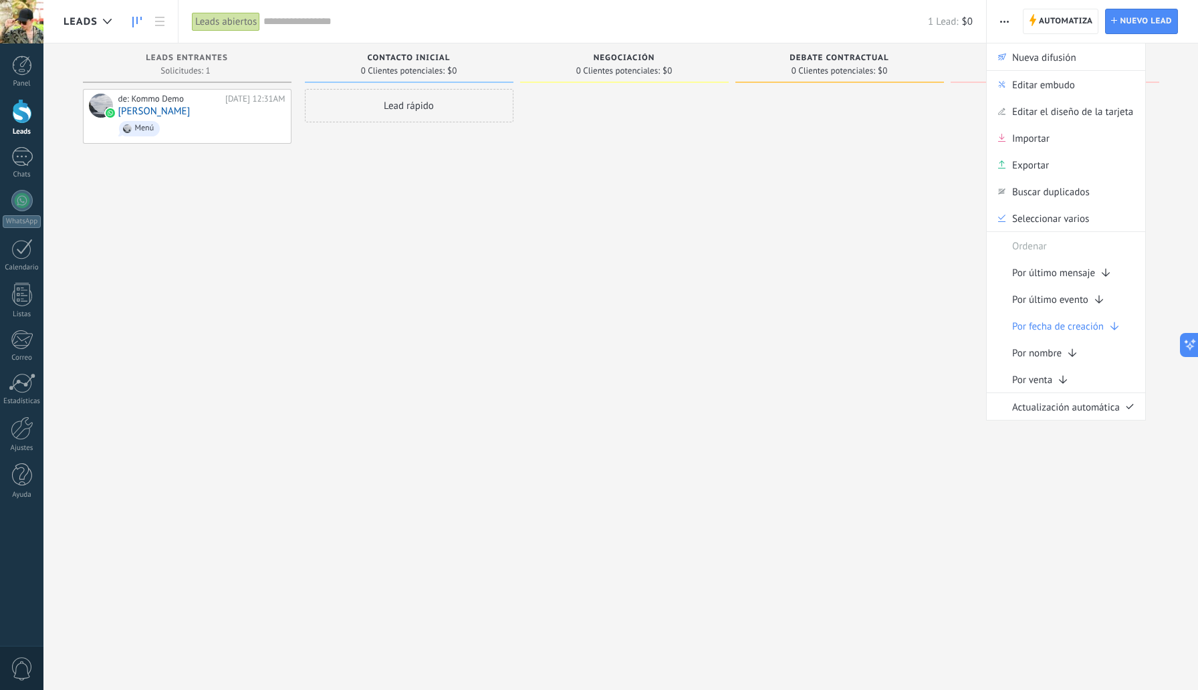
click at [853, 133] on div at bounding box center [840, 347] width 209 height 516
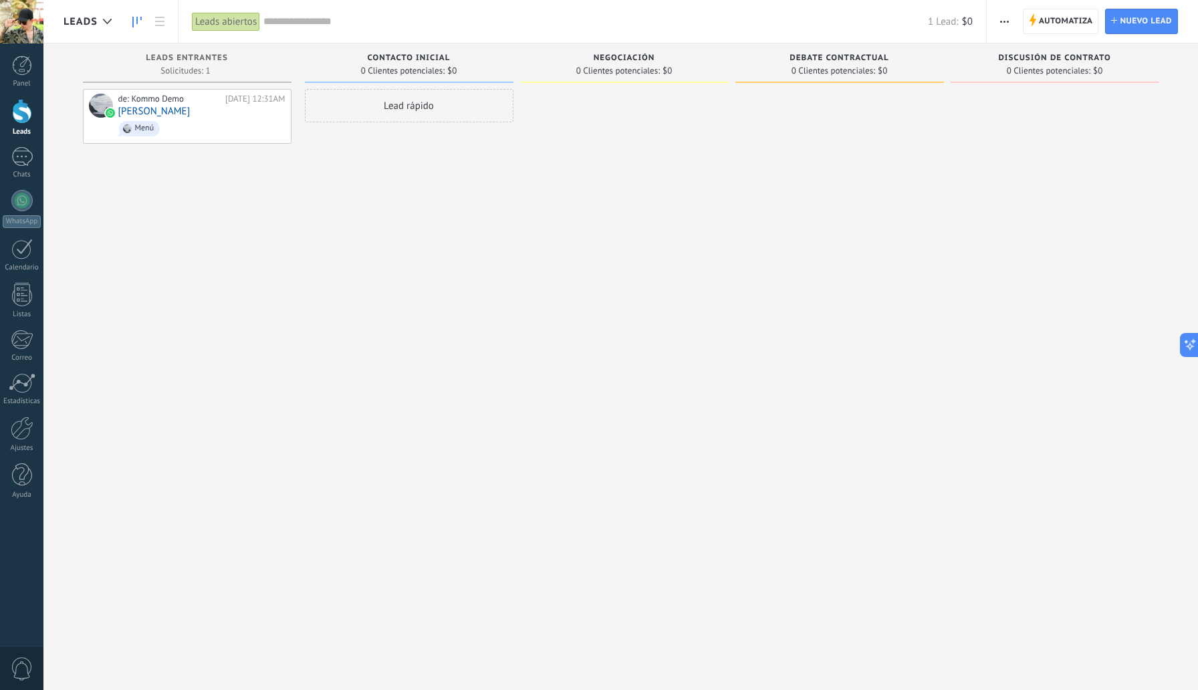
click at [1031, 67] on span "0 Clientes potenciales:" at bounding box center [1049, 71] width 84 height 8
click at [1006, 17] on span "button" at bounding box center [1004, 21] width 9 height 25
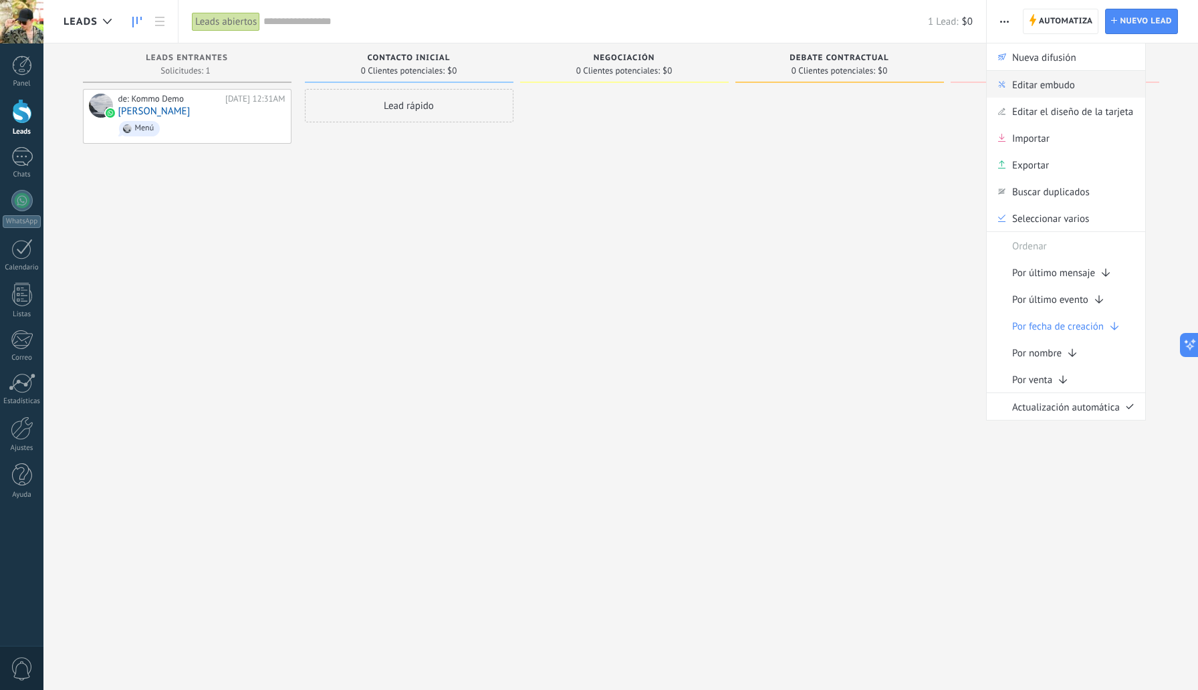
click at [1031, 86] on span "Editar embudo" at bounding box center [1043, 84] width 63 height 27
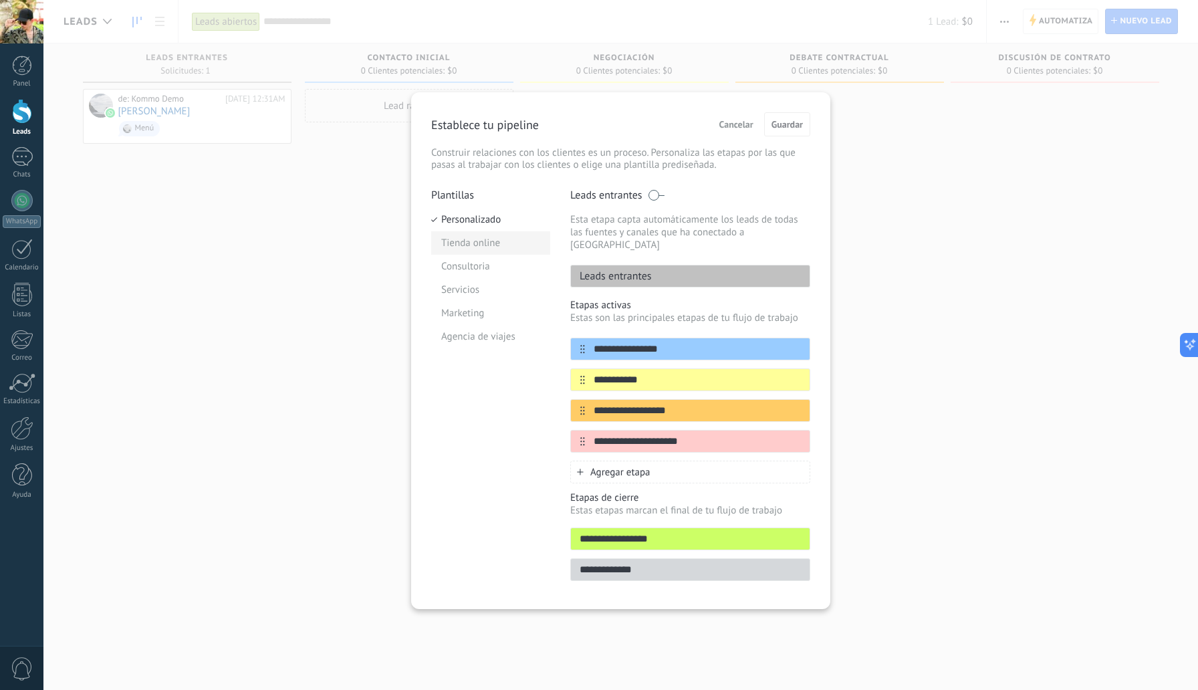
click at [471, 248] on li "Tienda online" at bounding box center [490, 242] width 119 height 23
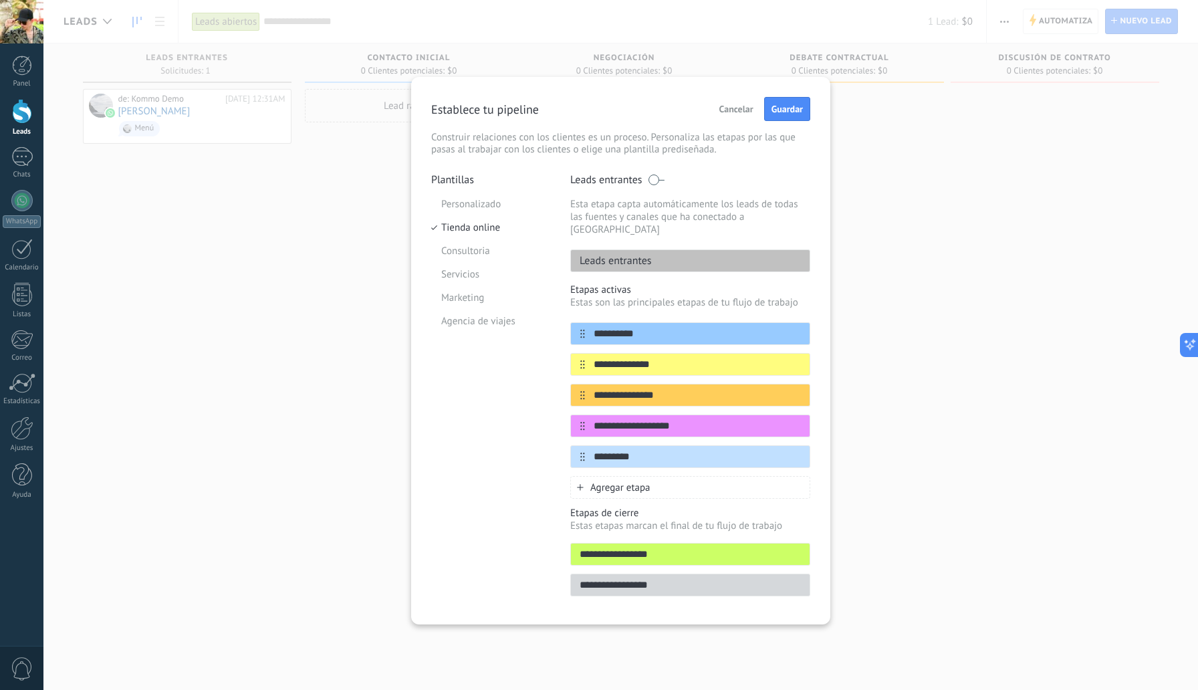
click at [471, 248] on li "Consultoria" at bounding box center [490, 250] width 119 height 23
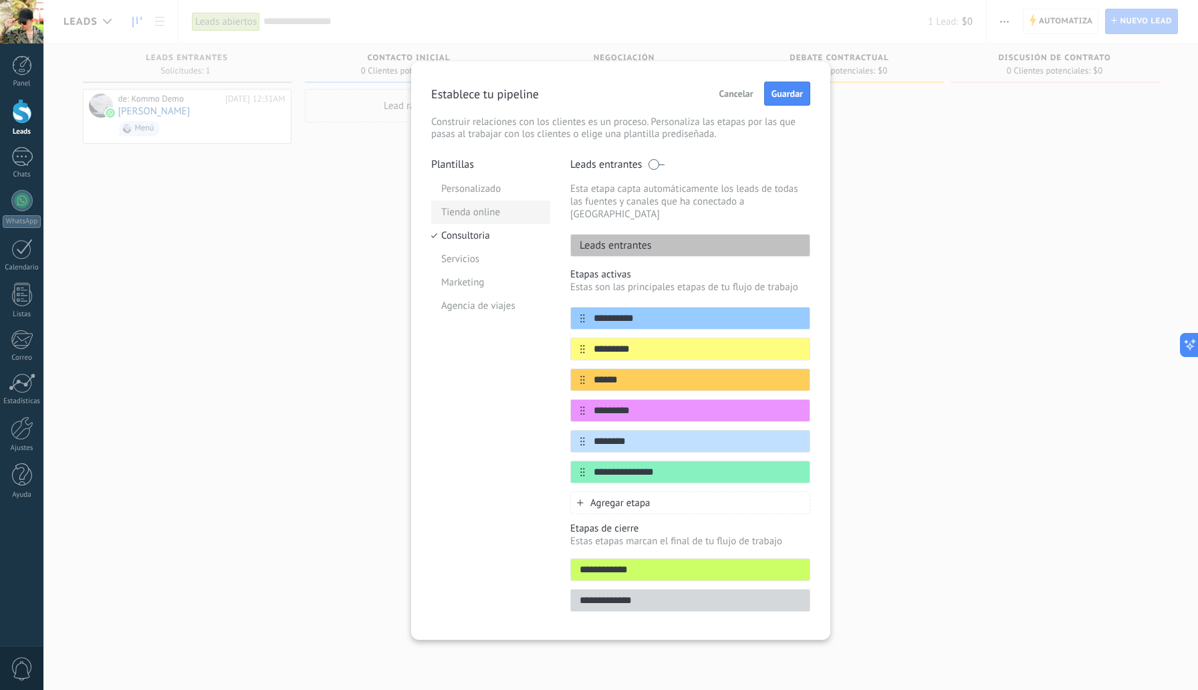
click at [475, 218] on li "Tienda online" at bounding box center [490, 212] width 119 height 23
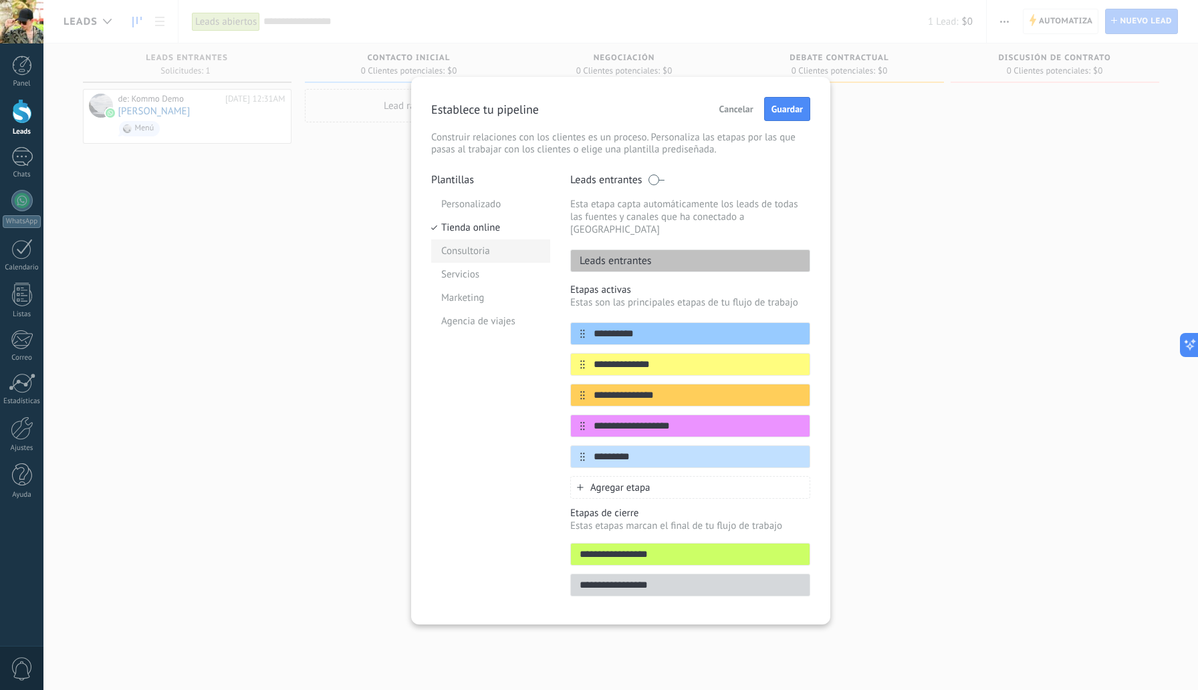
click at [476, 244] on li "Consultoria" at bounding box center [490, 250] width 119 height 23
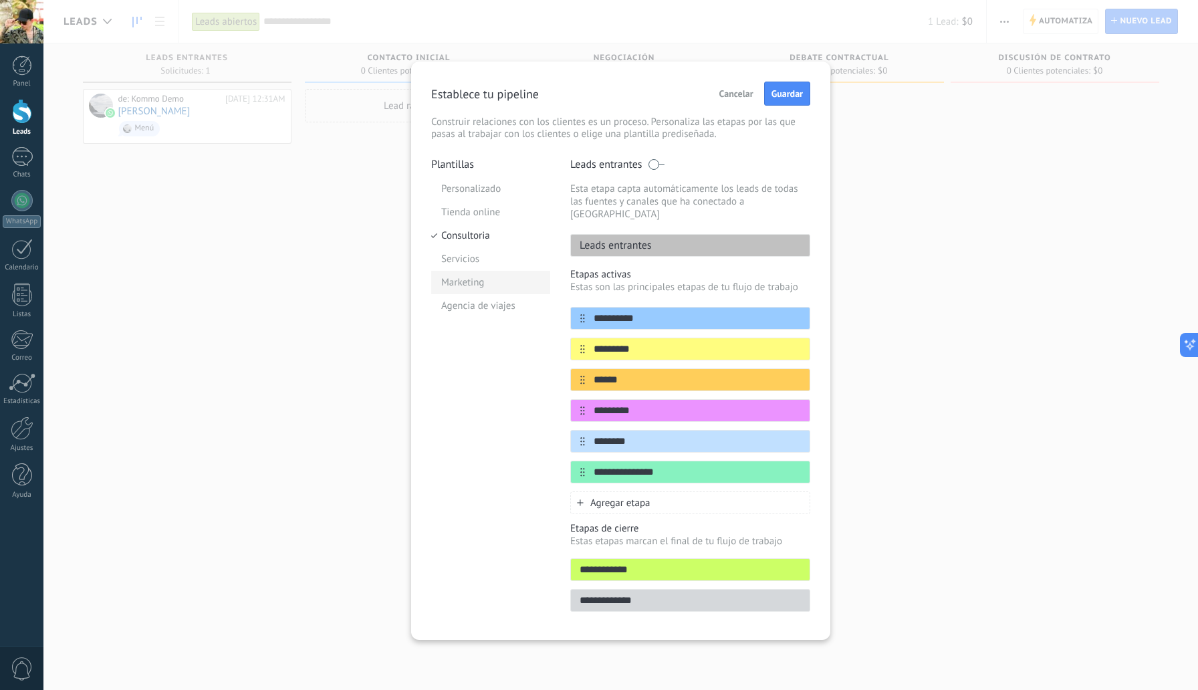
click at [471, 286] on li "Marketing" at bounding box center [490, 282] width 119 height 23
click at [468, 306] on li "Agencia de viajes" at bounding box center [490, 305] width 119 height 23
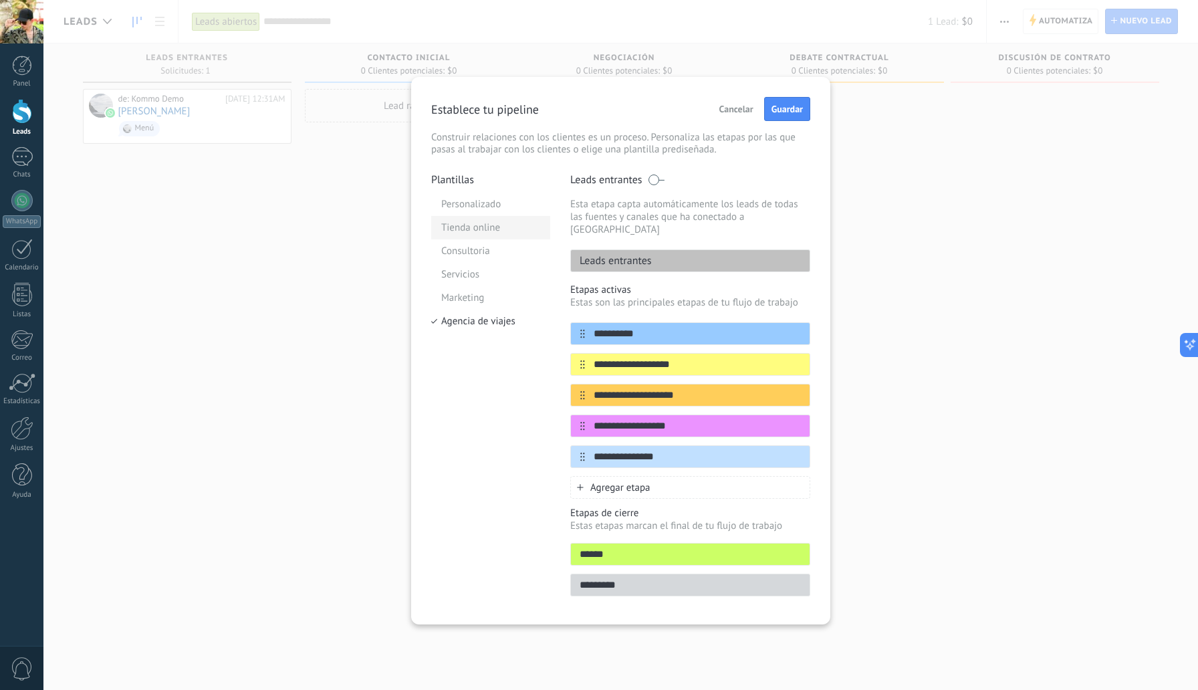
click at [487, 225] on li "Tienda online" at bounding box center [490, 227] width 119 height 23
click at [479, 204] on li "Personalizado" at bounding box center [490, 204] width 119 height 23
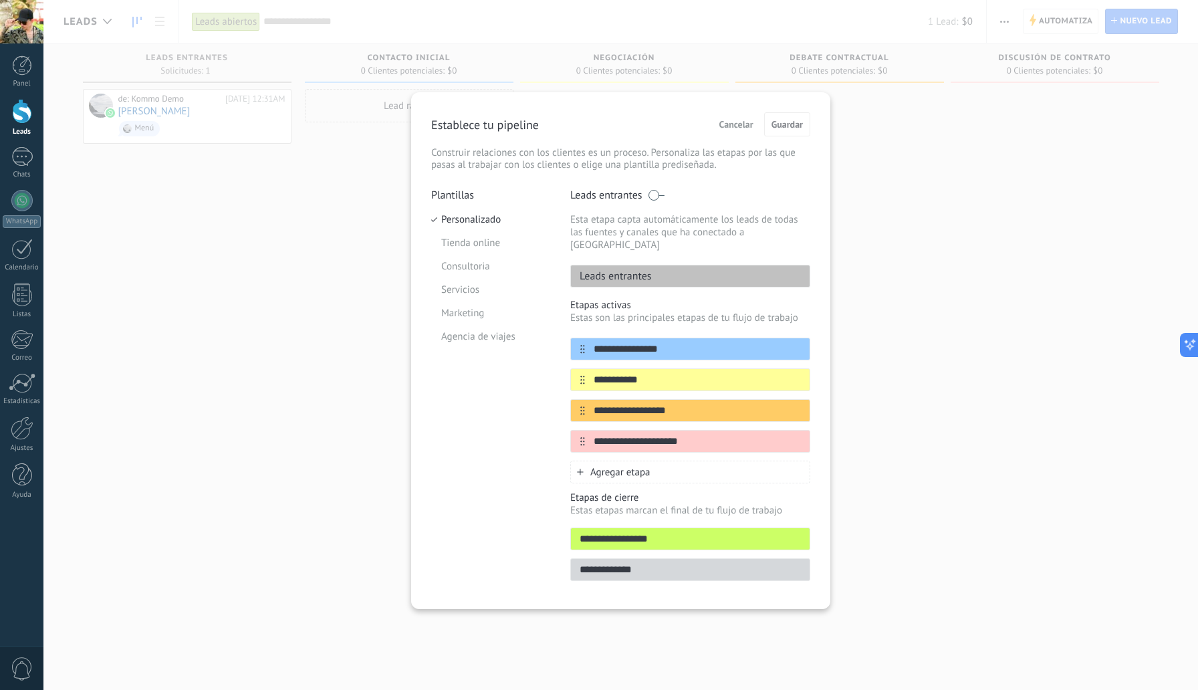
click at [255, 334] on div "**********" at bounding box center [620, 345] width 1155 height 690
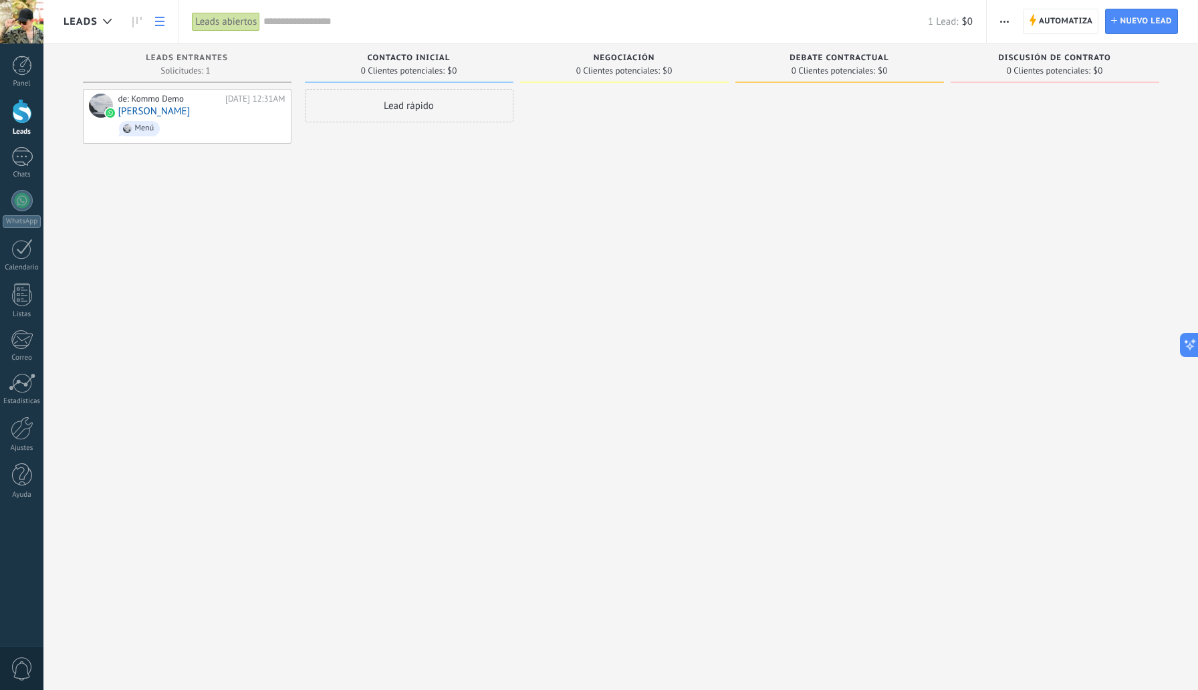
click at [155, 21] on use at bounding box center [159, 21] width 9 height 9
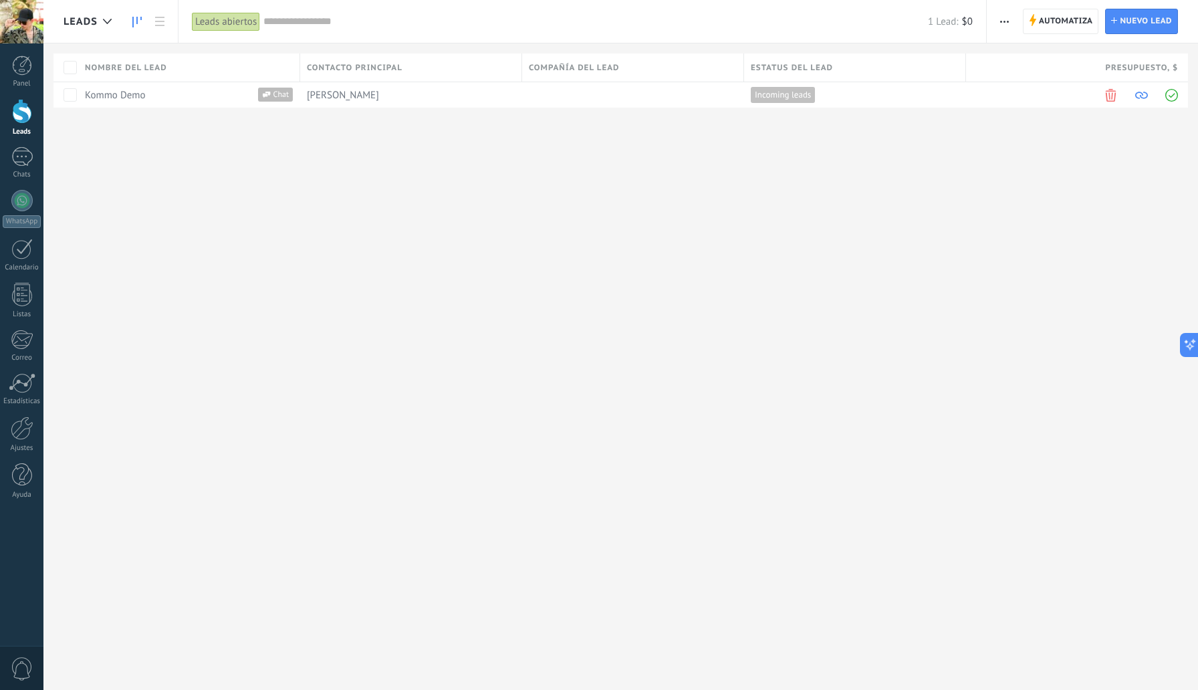
click at [134, 19] on icon at bounding box center [136, 22] width 9 height 11
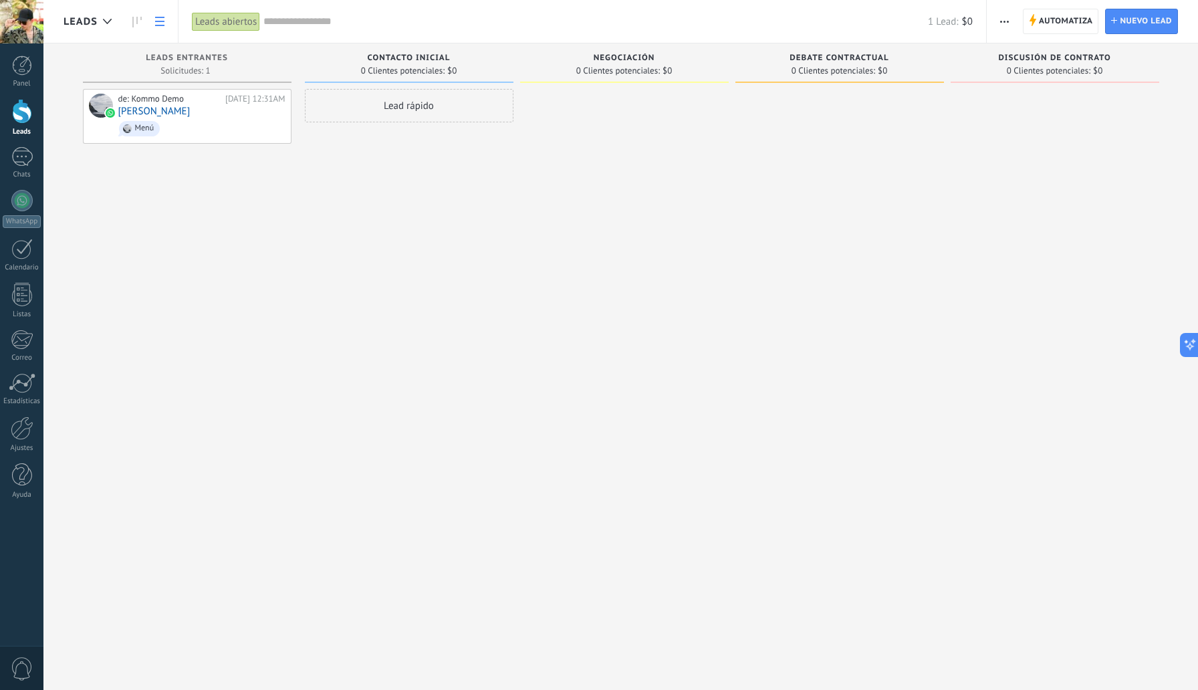
click at [155, 23] on icon at bounding box center [159, 21] width 9 height 9
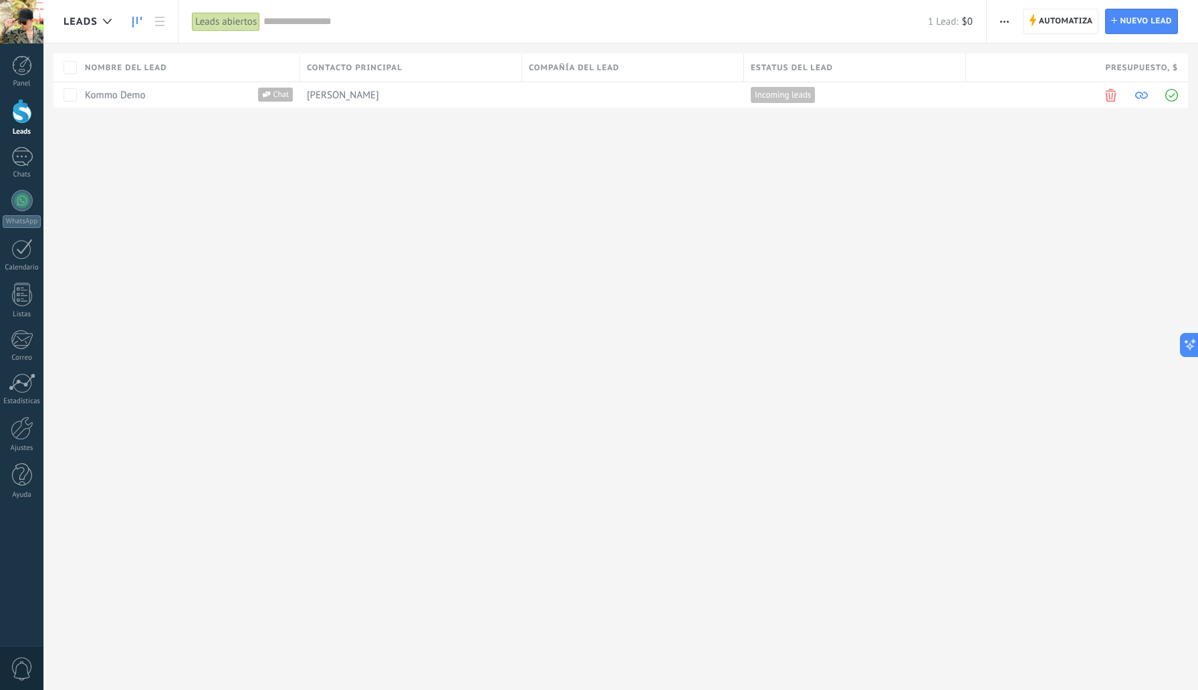
click at [135, 20] on icon at bounding box center [136, 22] width 9 height 11
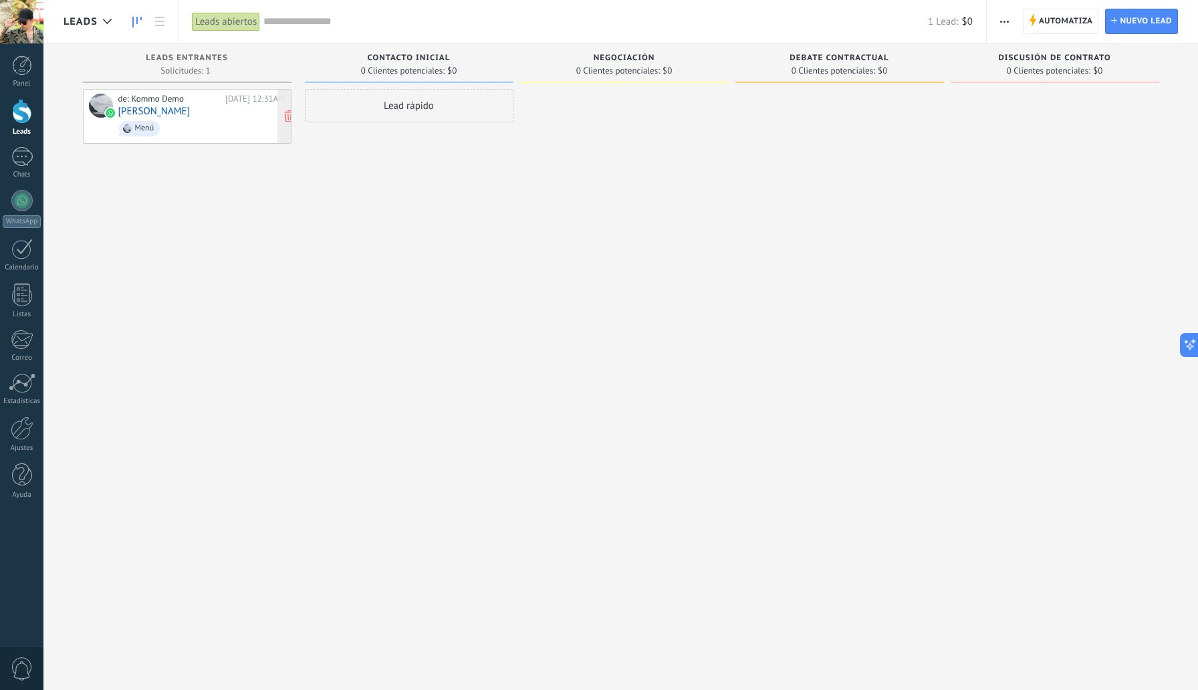
click at [144, 130] on div "Menú" at bounding box center [144, 128] width 19 height 9
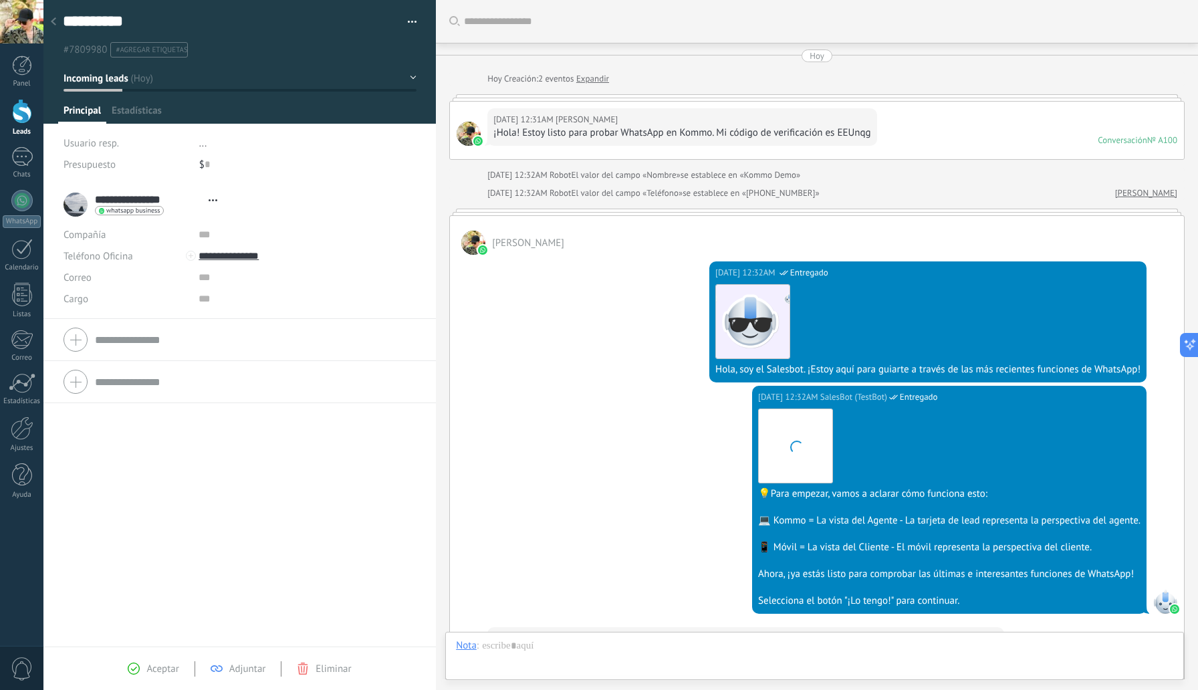
type textarea "**********"
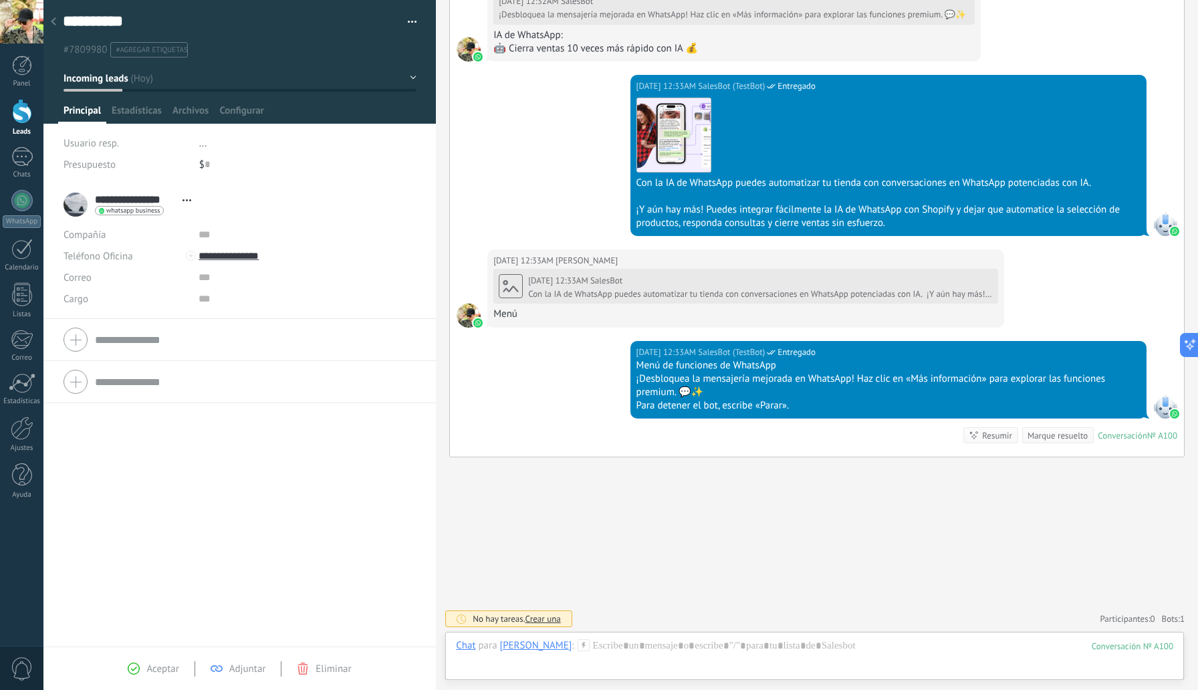
click at [57, 18] on div at bounding box center [53, 22] width 19 height 26
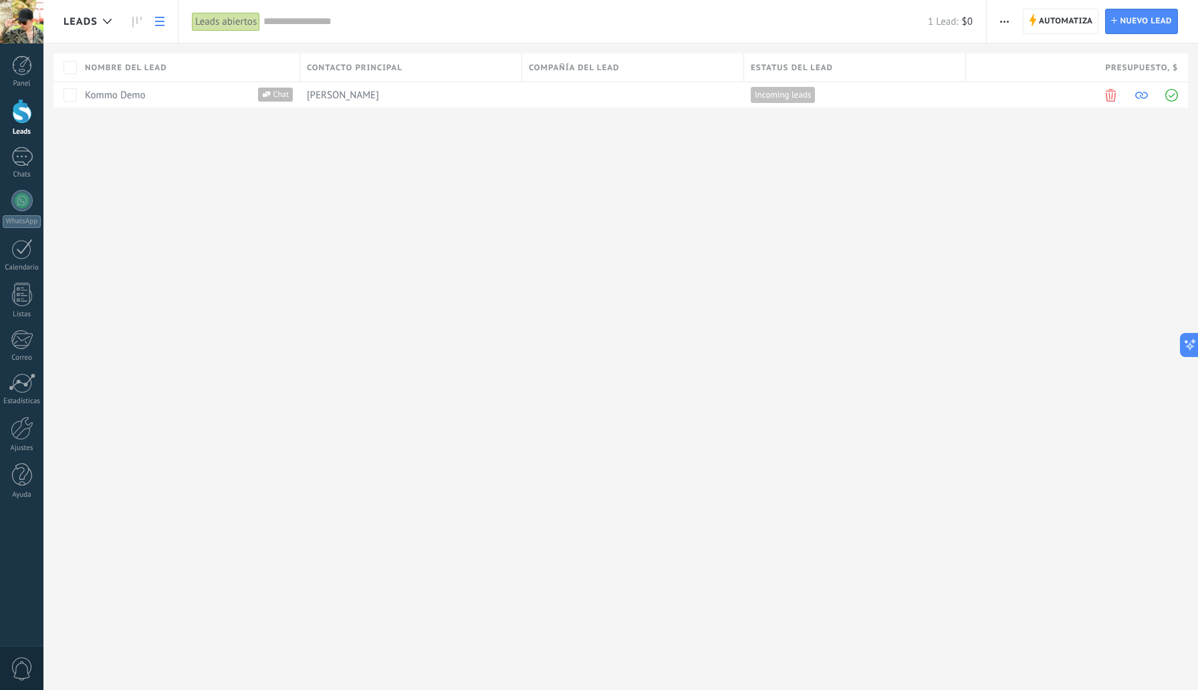
click at [1002, 18] on span "button" at bounding box center [1004, 21] width 9 height 25
click at [135, 20] on icon at bounding box center [136, 22] width 9 height 11
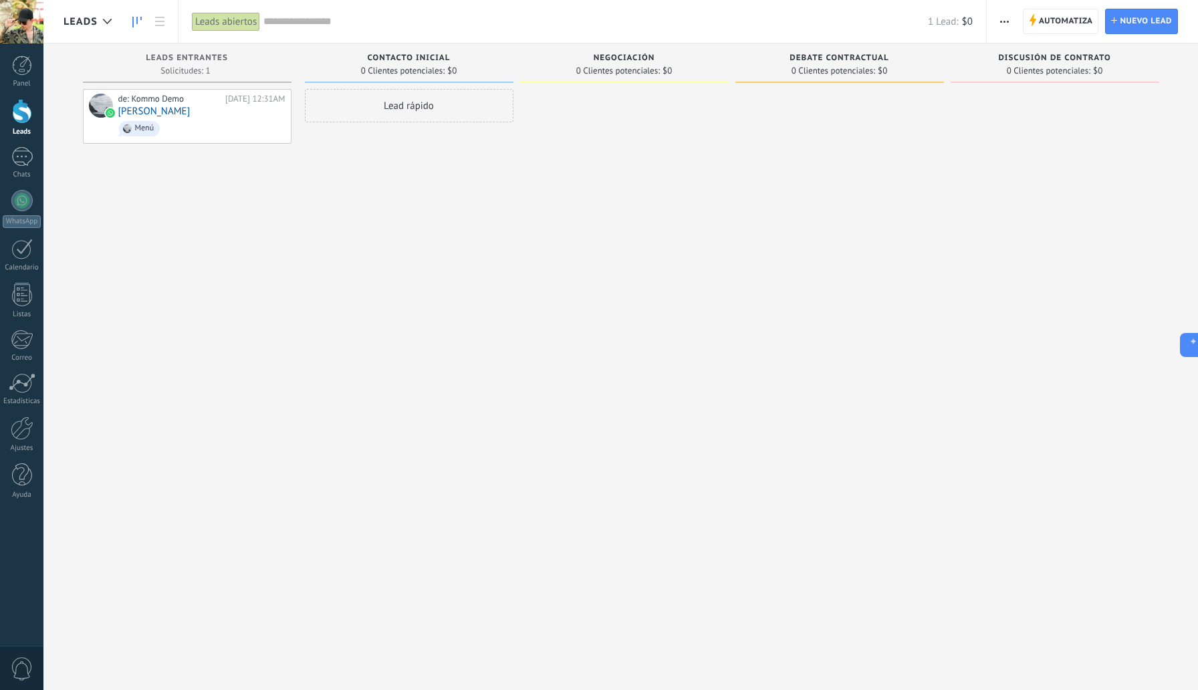
click at [1010, 25] on button "button" at bounding box center [1004, 21] width 19 height 25
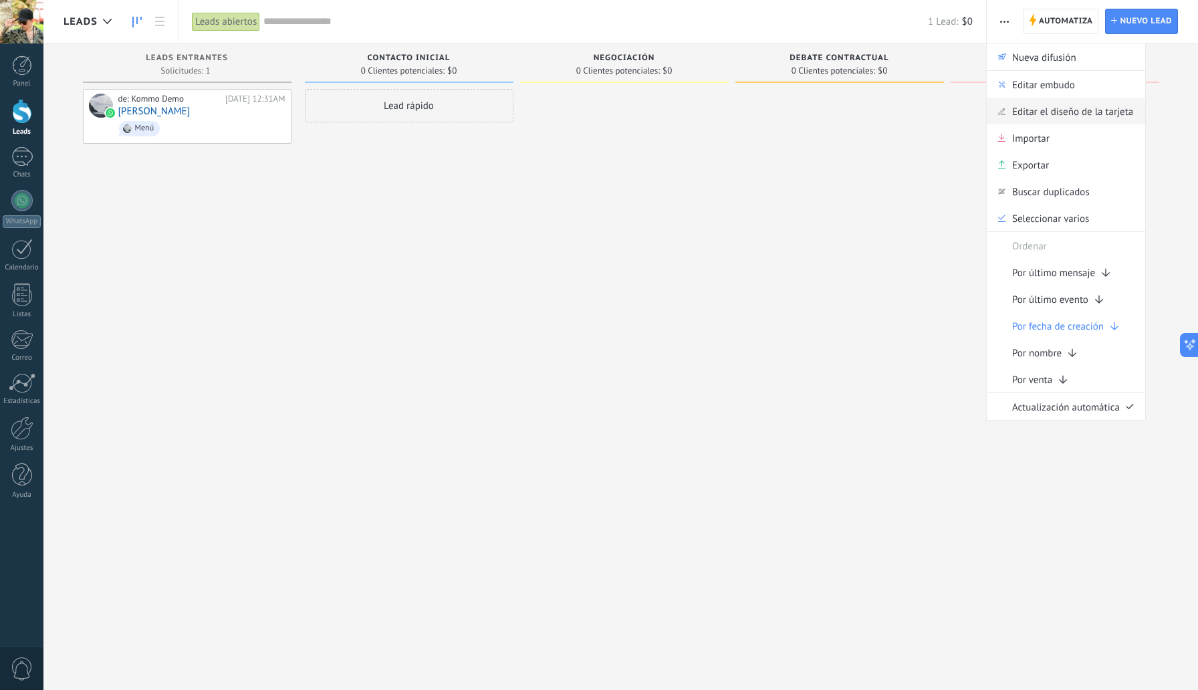
click at [1044, 116] on span "Editar el diseño de la tarjeta" at bounding box center [1072, 111] width 121 height 27
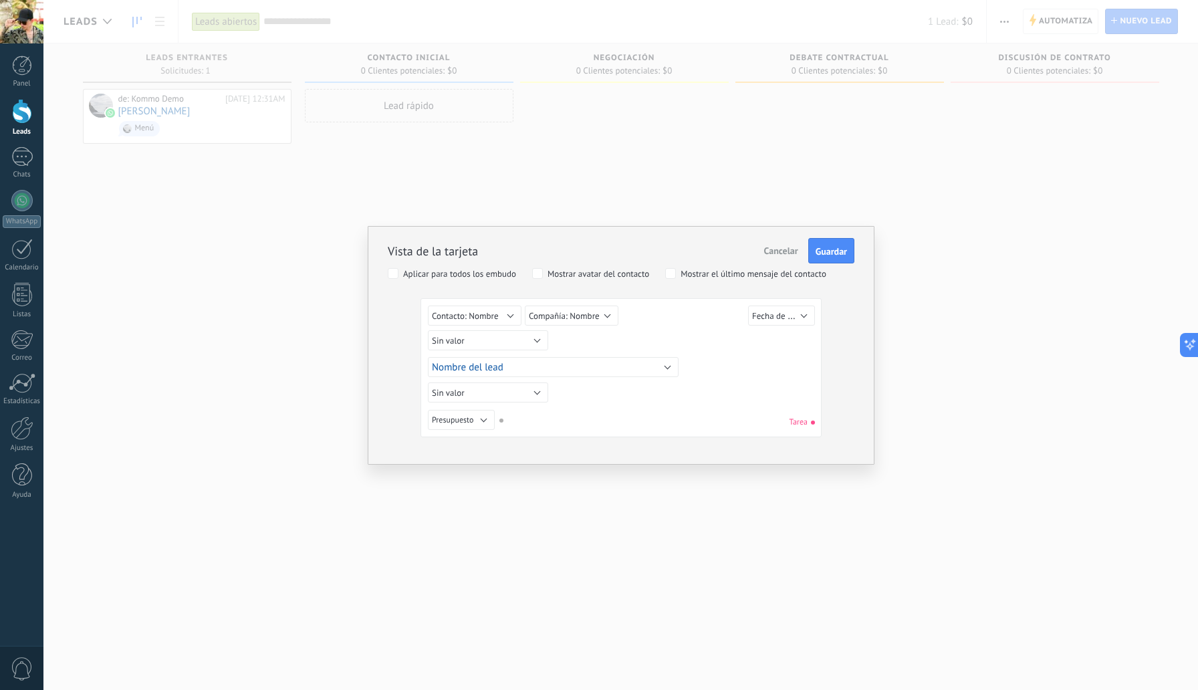
click at [777, 251] on span "Cancelar" at bounding box center [781, 251] width 34 height 12
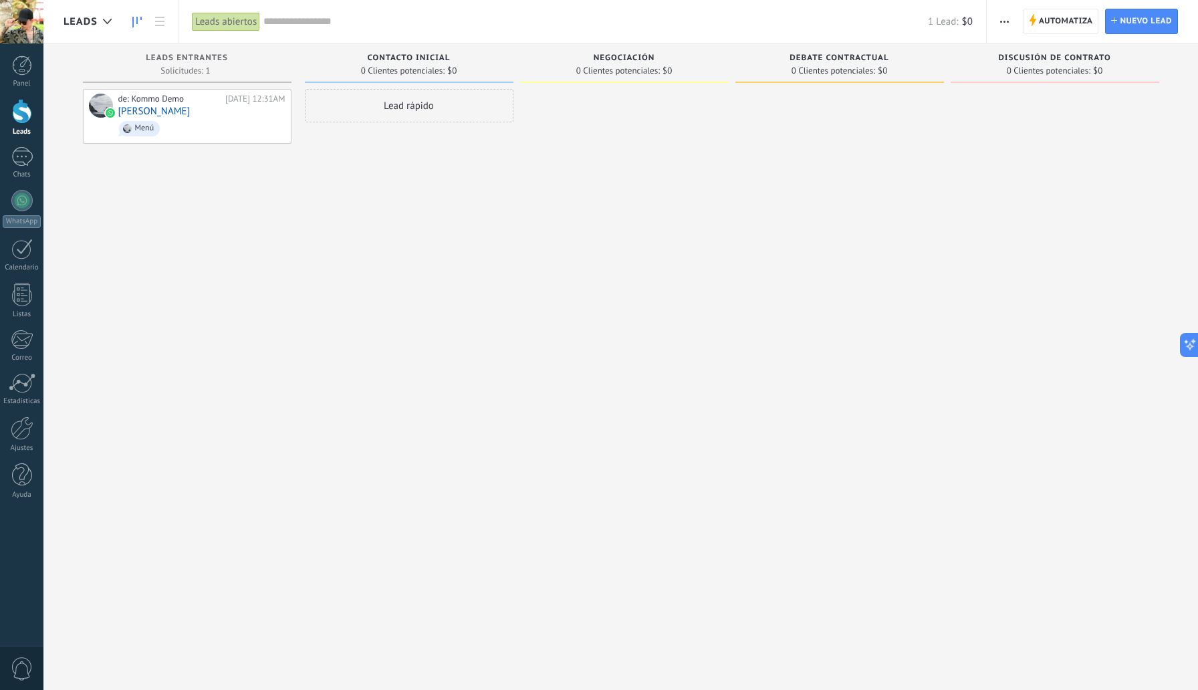
click at [1011, 23] on button "button" at bounding box center [1004, 21] width 19 height 25
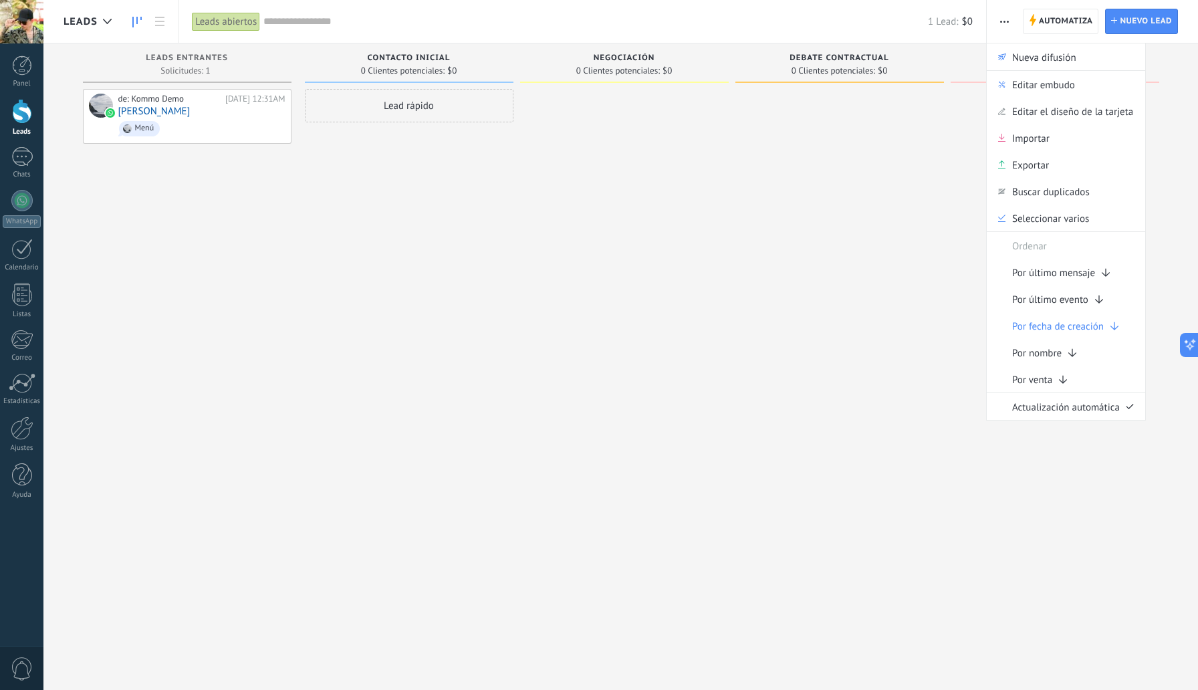
click at [833, 206] on div at bounding box center [840, 347] width 209 height 516
